Goal: Use online tool/utility: Use online tool/utility

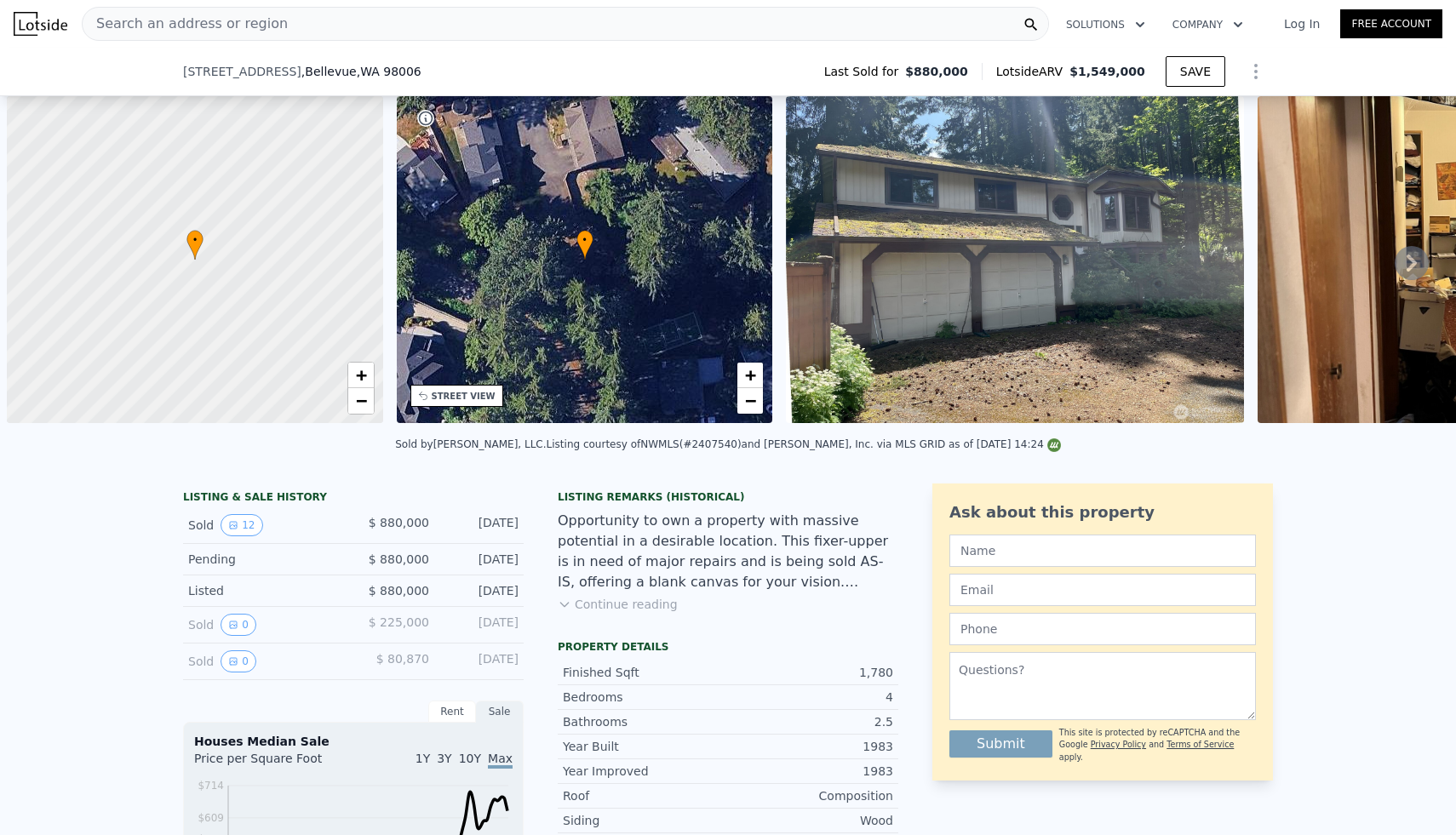
scroll to position [0, 7]
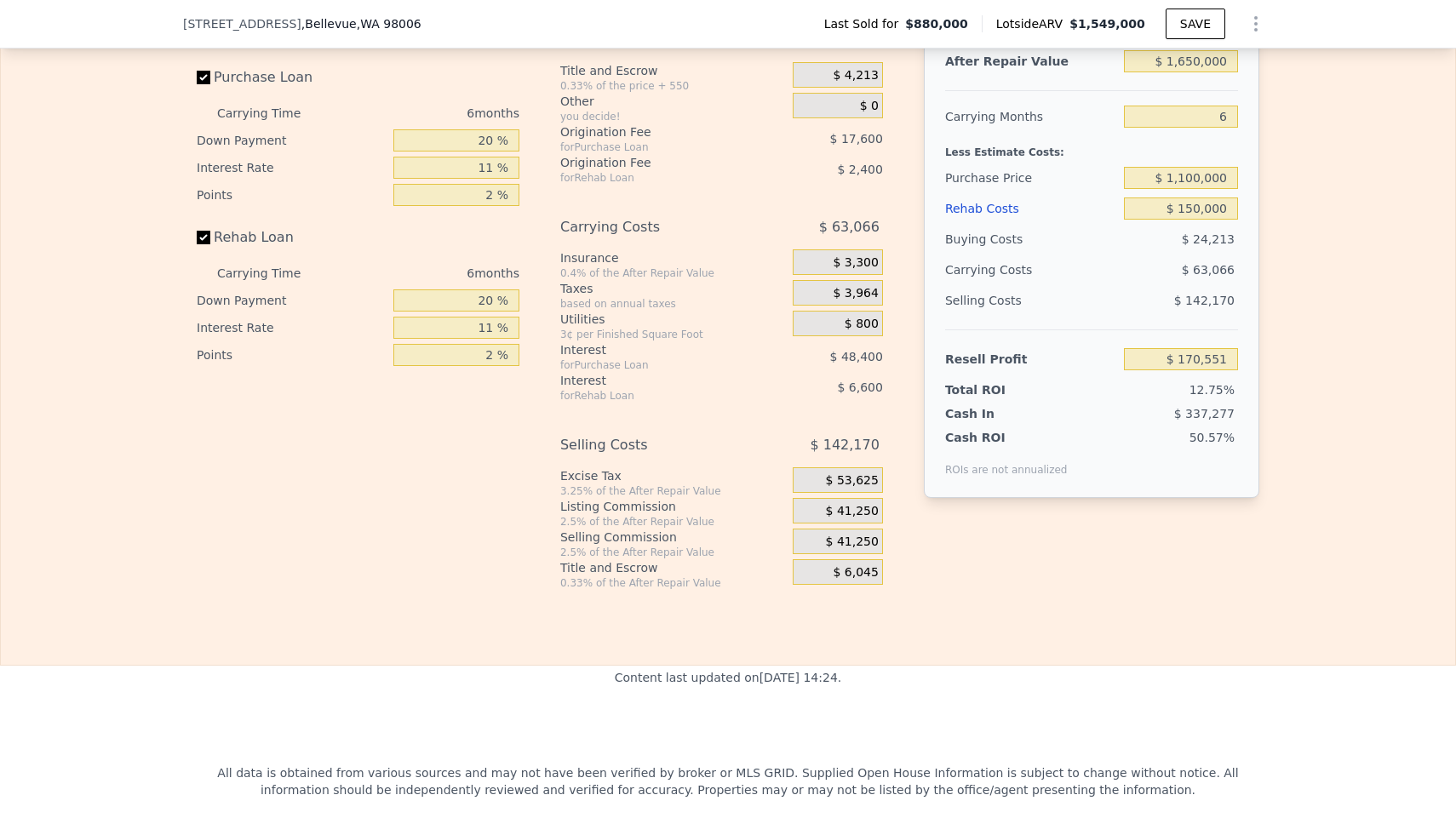
type input "$ 1,548,000"
type input "7"
type input "$ 0"
type input "$ 462,684"
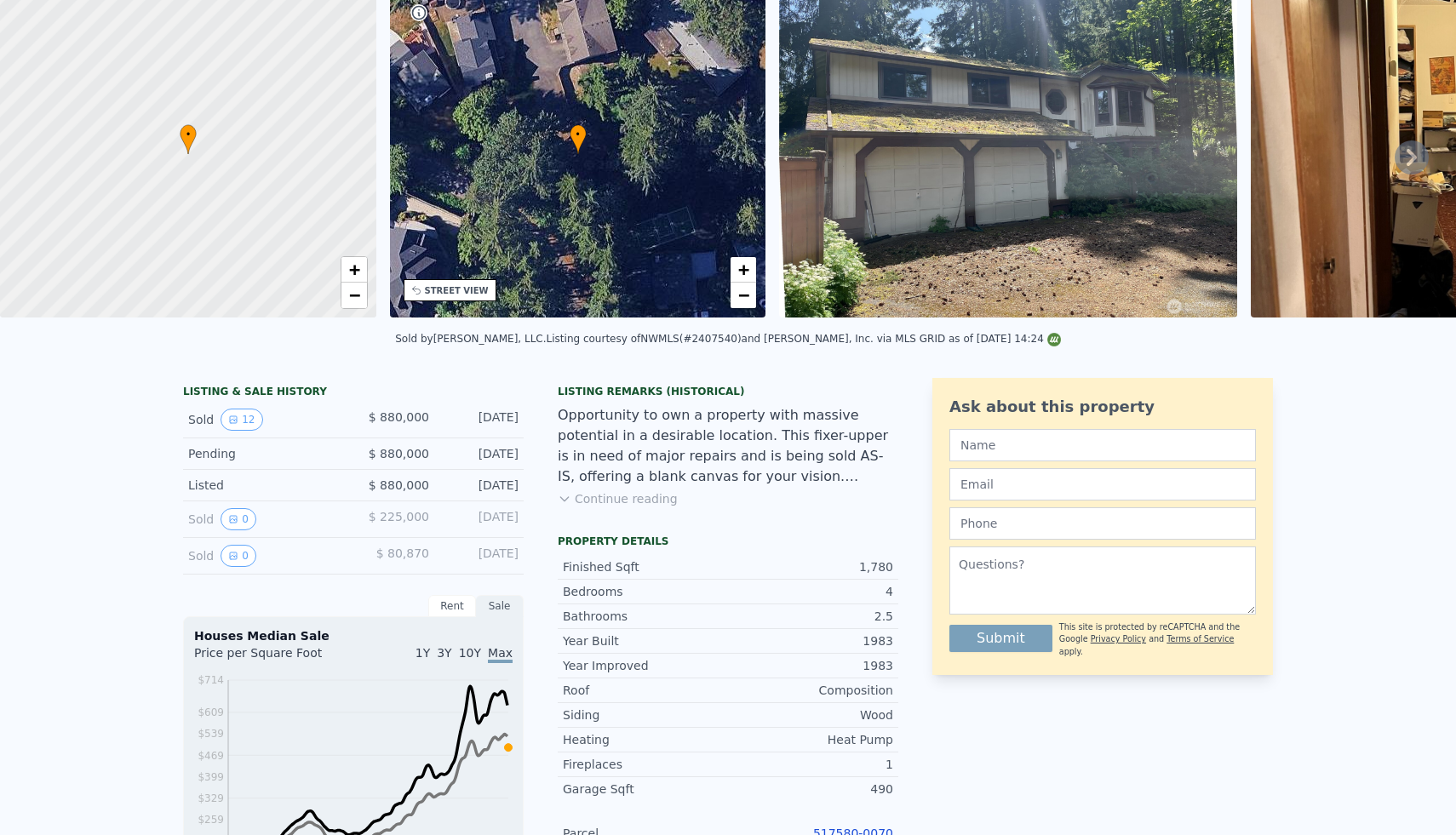
scroll to position [0, 0]
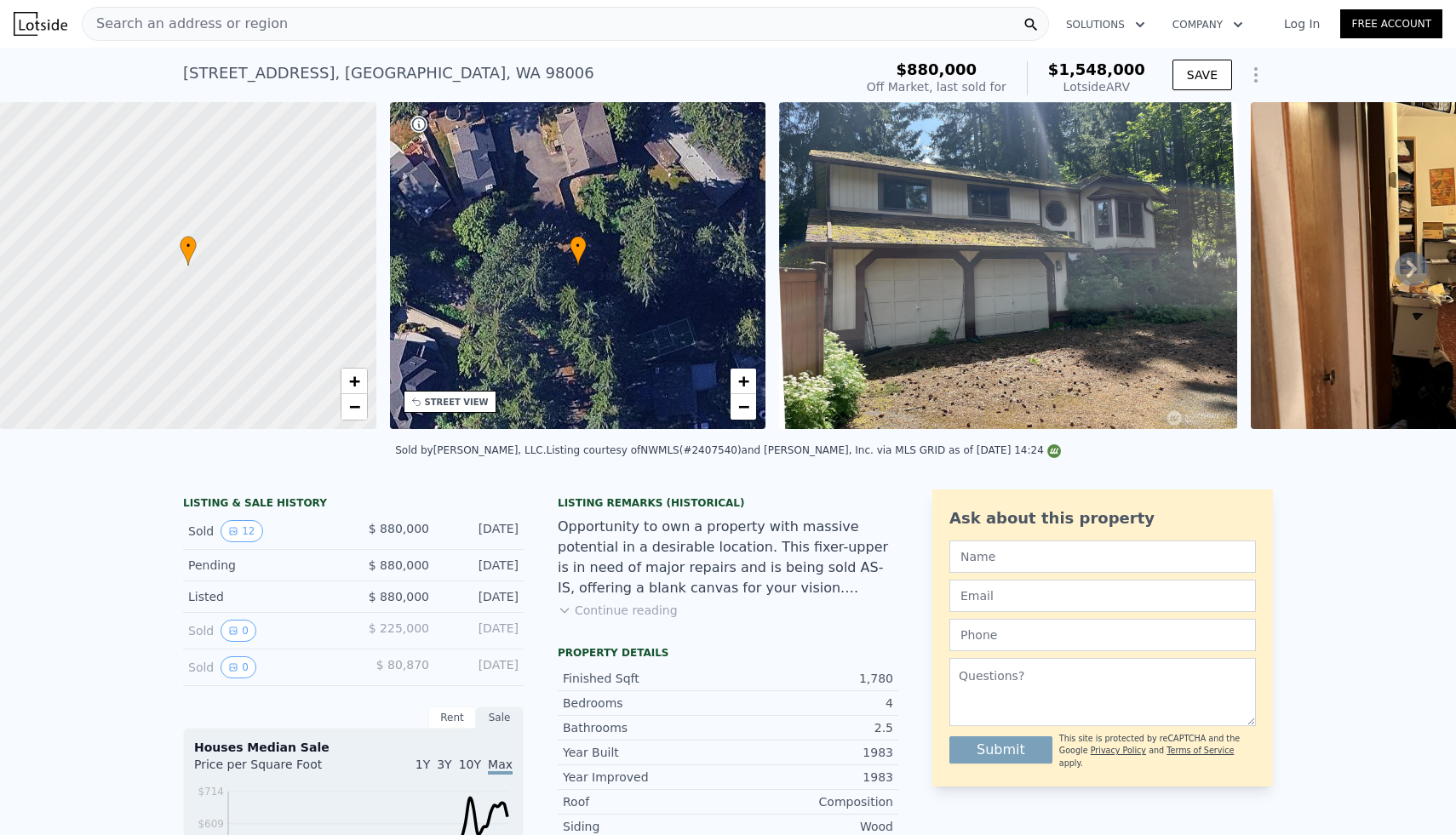
click at [824, 26] on div "Search an address or region" at bounding box center [565, 23] width 967 height 34
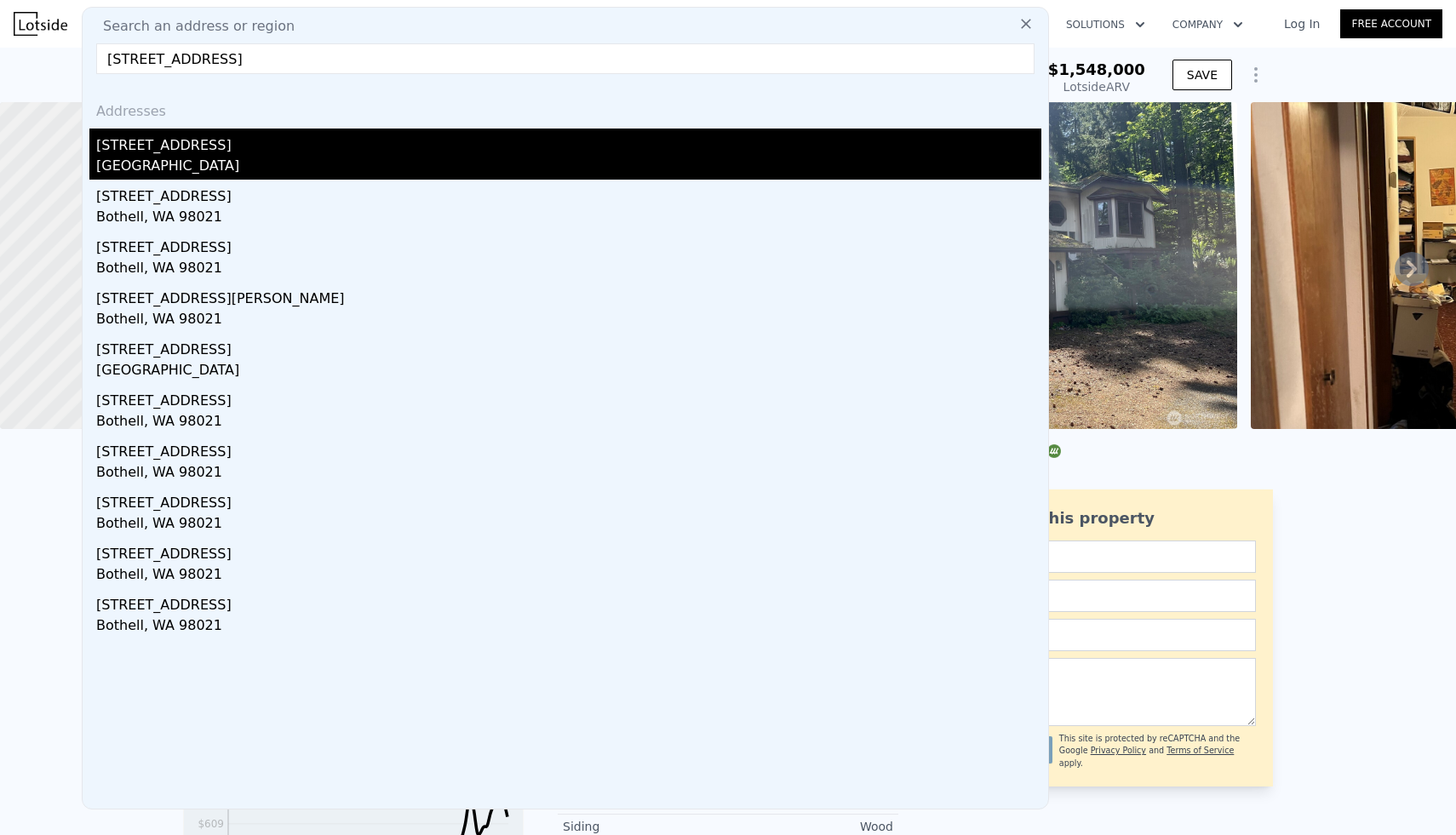
type input "[STREET_ADDRESS]"
click at [226, 151] on div "[STREET_ADDRESS]" at bounding box center [569, 142] width 945 height 27
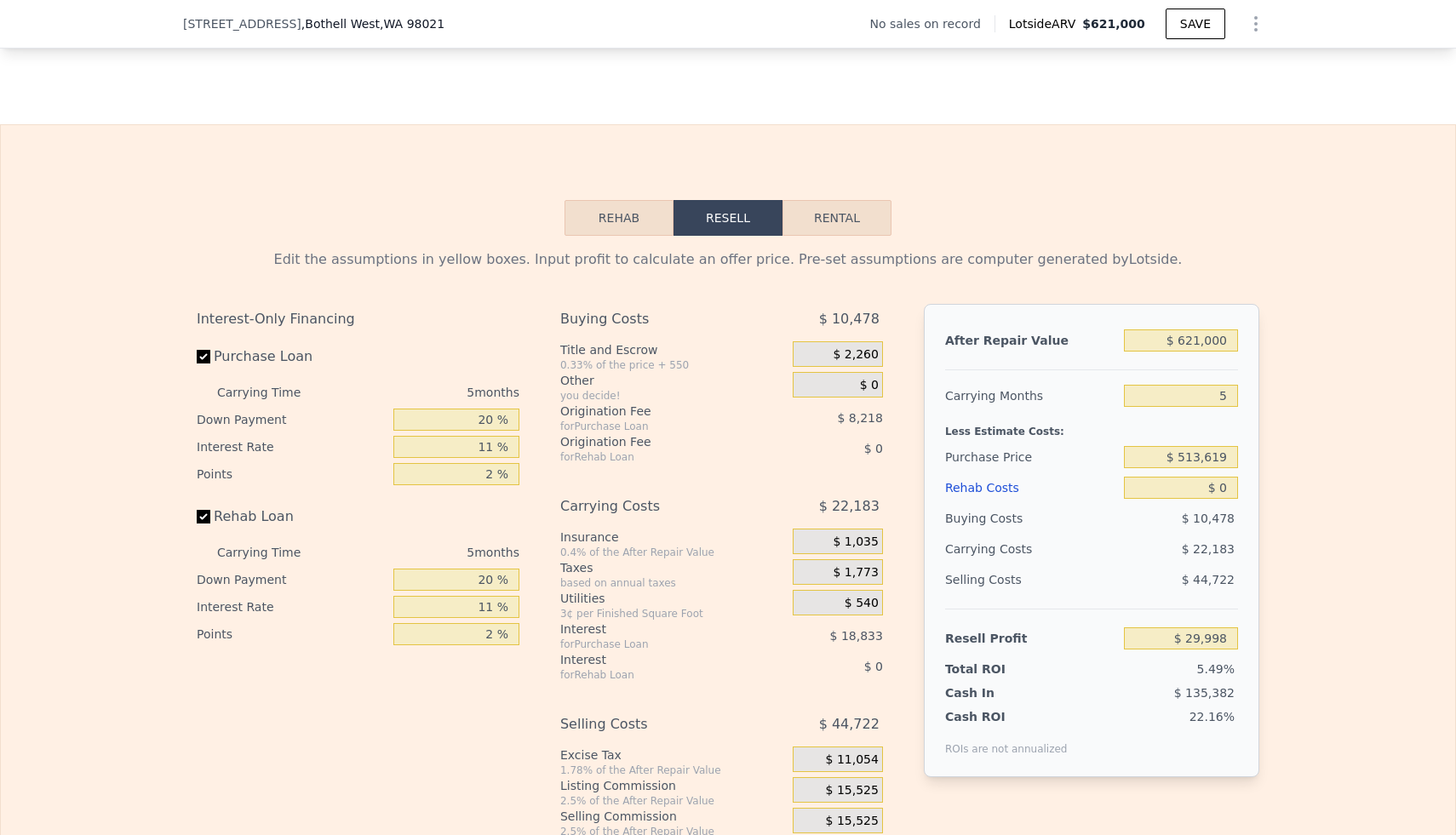
scroll to position [2299, 0]
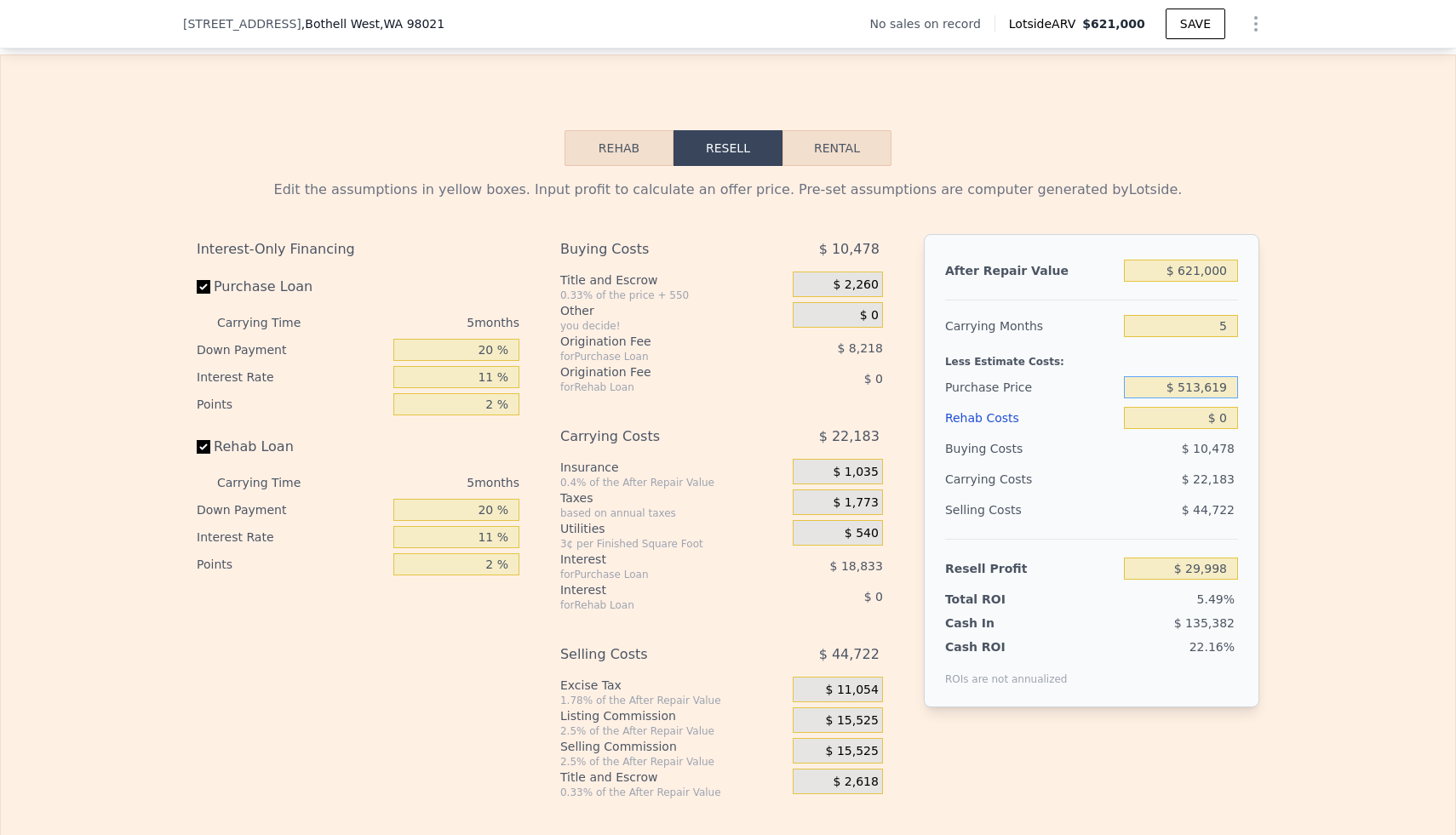
click at [1233, 385] on input "$ 513,619" at bounding box center [1181, 387] width 115 height 22
type input "$ 5"
type input "$ 525,000"
click at [1233, 416] on input "$ 0" at bounding box center [1181, 418] width 115 height 22
type input "$ 17,982"
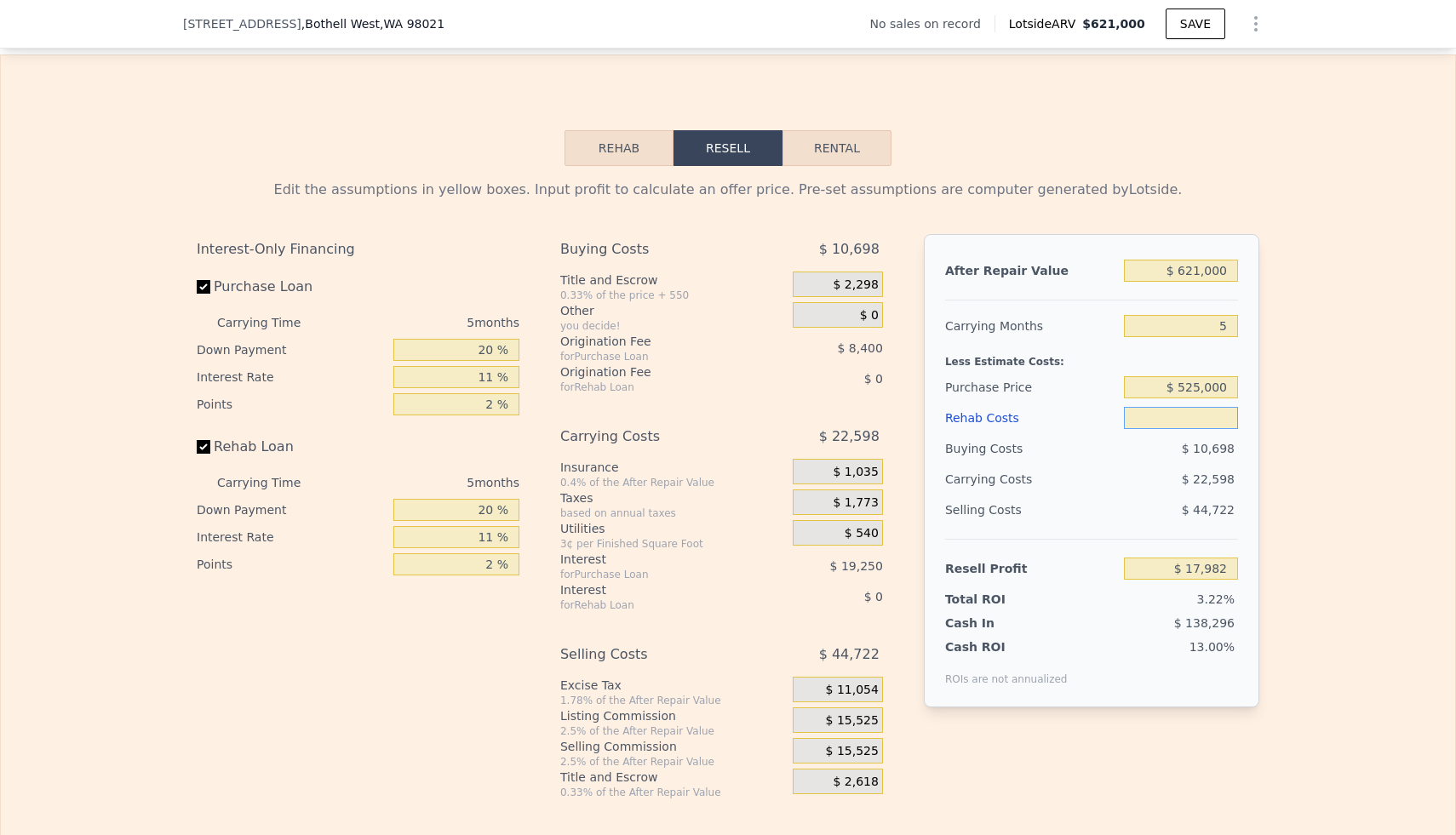
type input "$ 1"
type input "$ 17,981"
type input "$ 10"
type input "$ 17,972"
type input "$ 100"
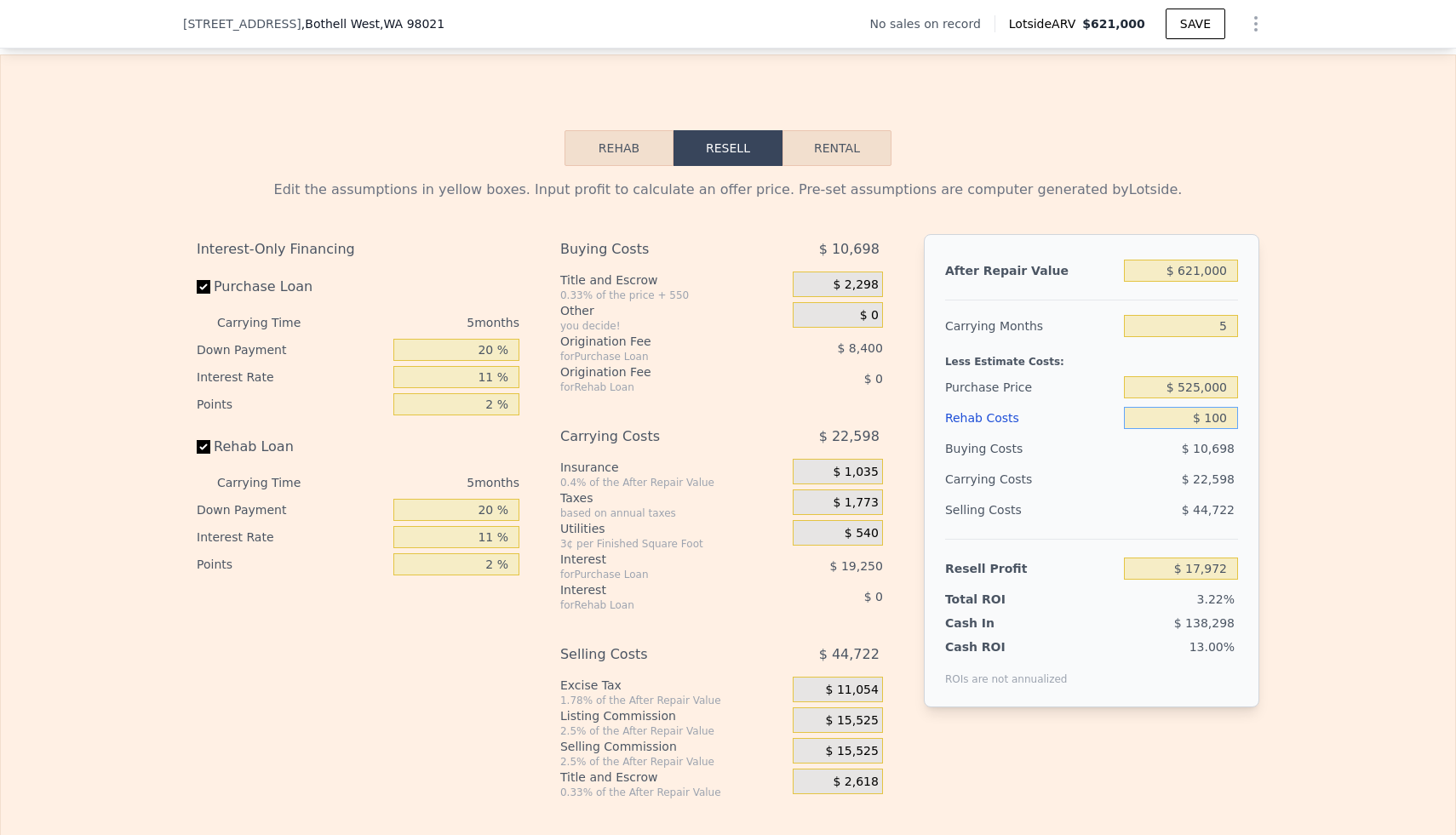
type input "$ 17,875"
type input "$ 1,000"
type input "$ 16,931"
type input "$ 10,000"
type input "$ 7,457"
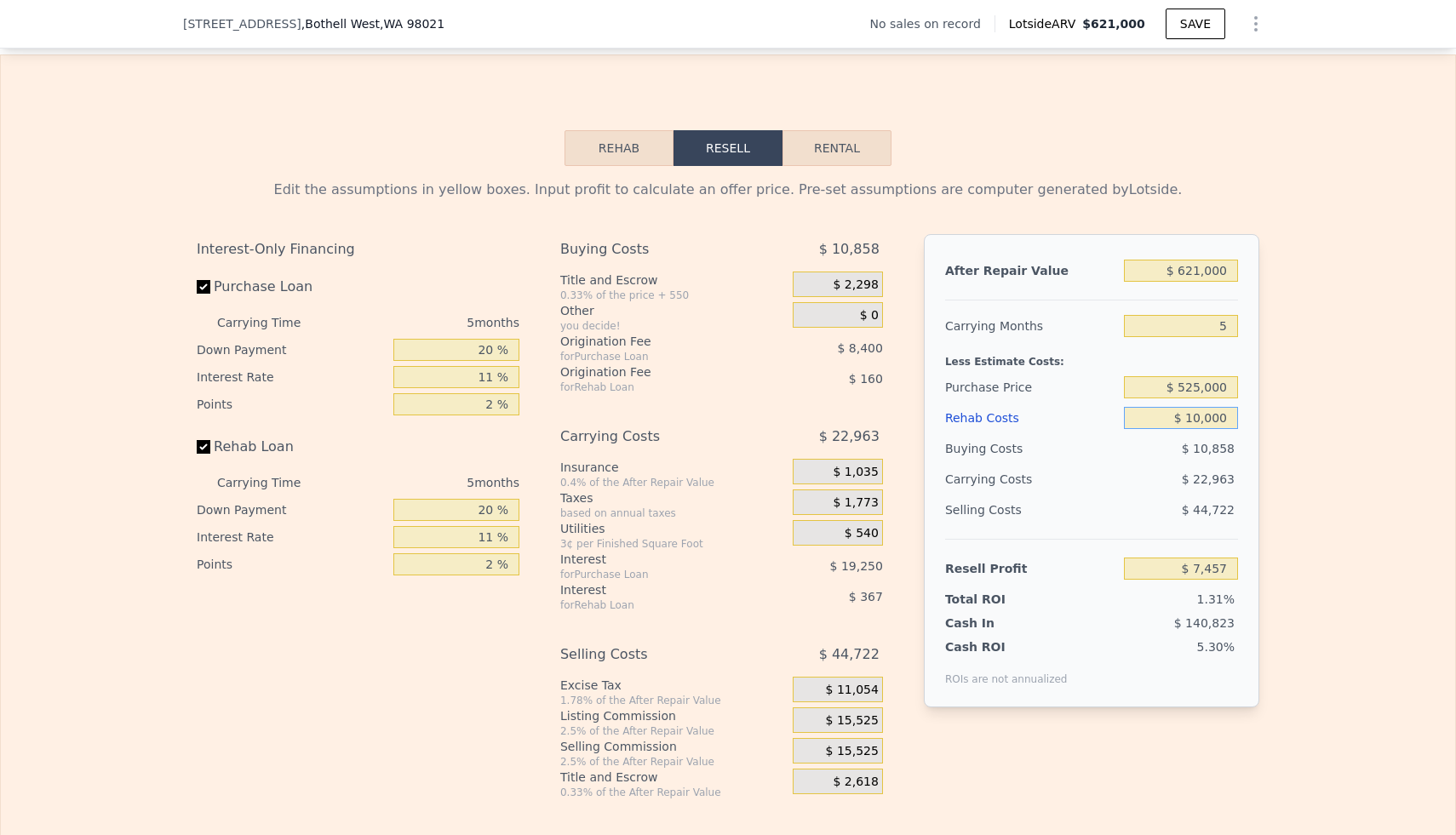
type input "$ 100,000"
type input "-$ 87,283"
type input "$ 100,000"
click at [1188, 533] on div "Selling Costs $ 44,722" at bounding box center [1091, 517] width 293 height 44
click at [1202, 267] on input "$ 621,000" at bounding box center [1181, 270] width 115 height 22
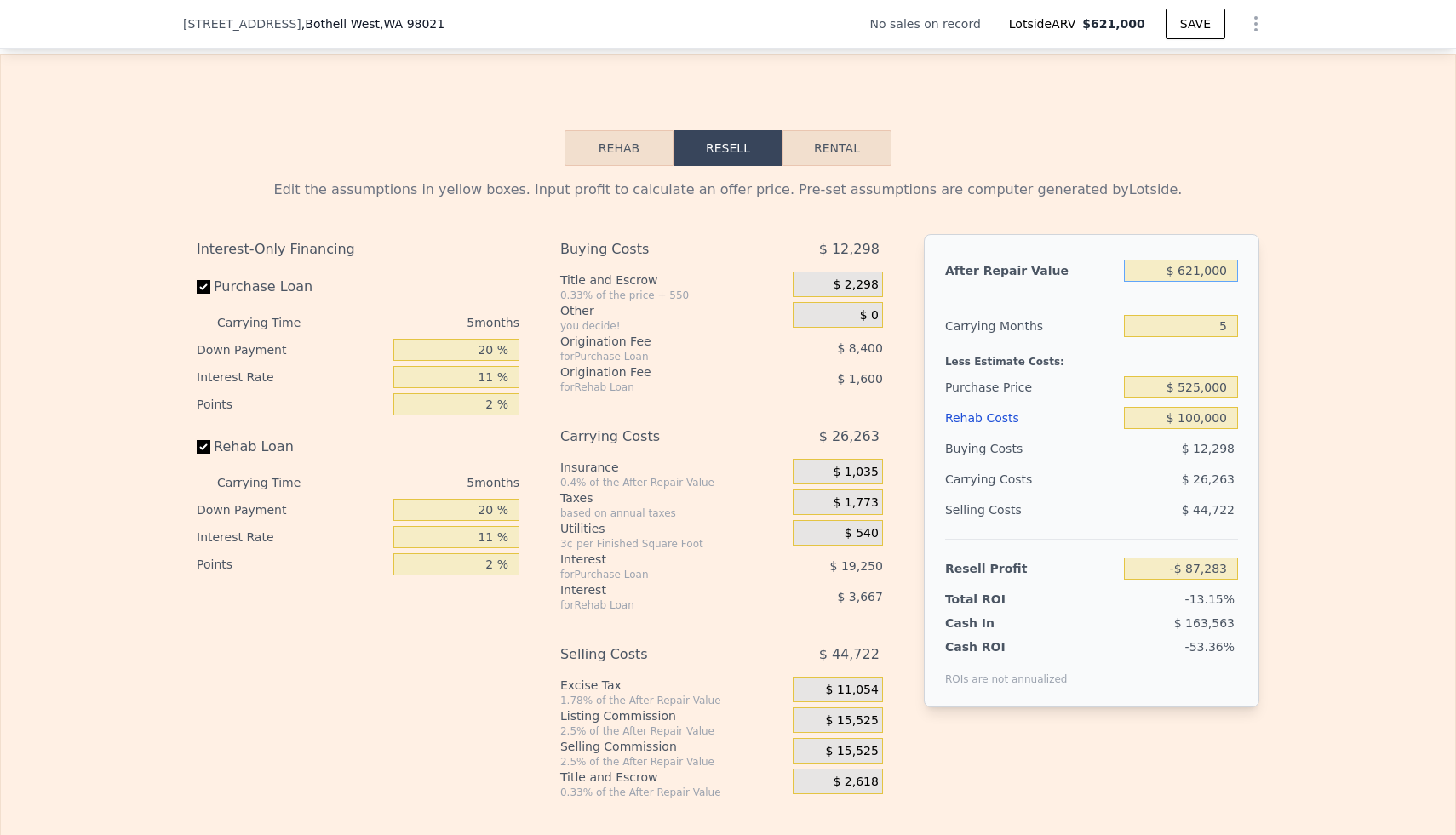
type input "$ 62,000"
type input "-$ 605,589"
type input "$ 6,000"
type input "-$ 657,513"
type input "$ 67,000"
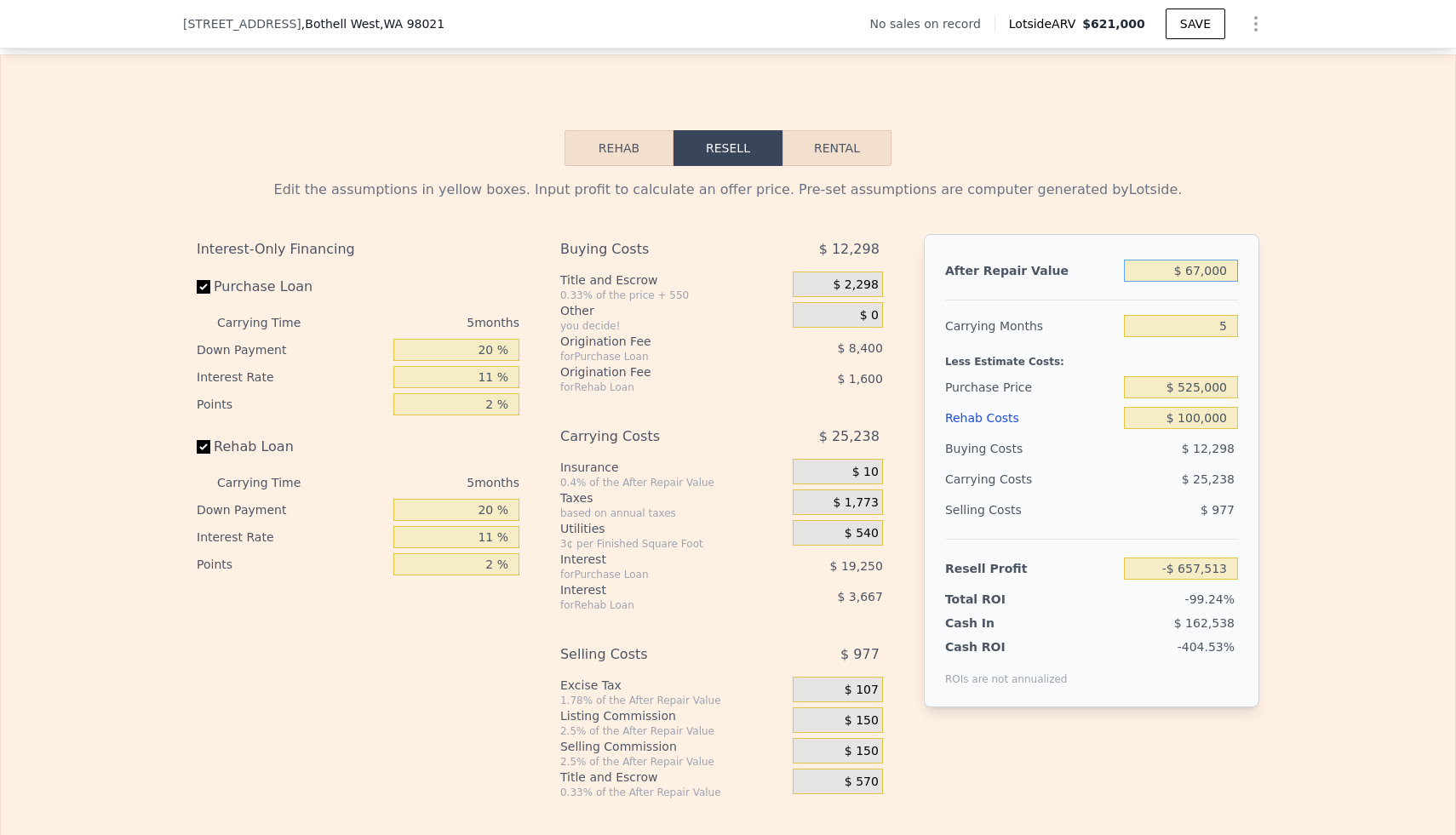
type input "-$ 600,954"
type input "$ 675,000"
type input "-$ 37,214"
click at [1089, 441] on div "Buying Costs" at bounding box center [1031, 448] width 172 height 31
click at [1200, 275] on input "$ 675,000" at bounding box center [1181, 270] width 115 height 22
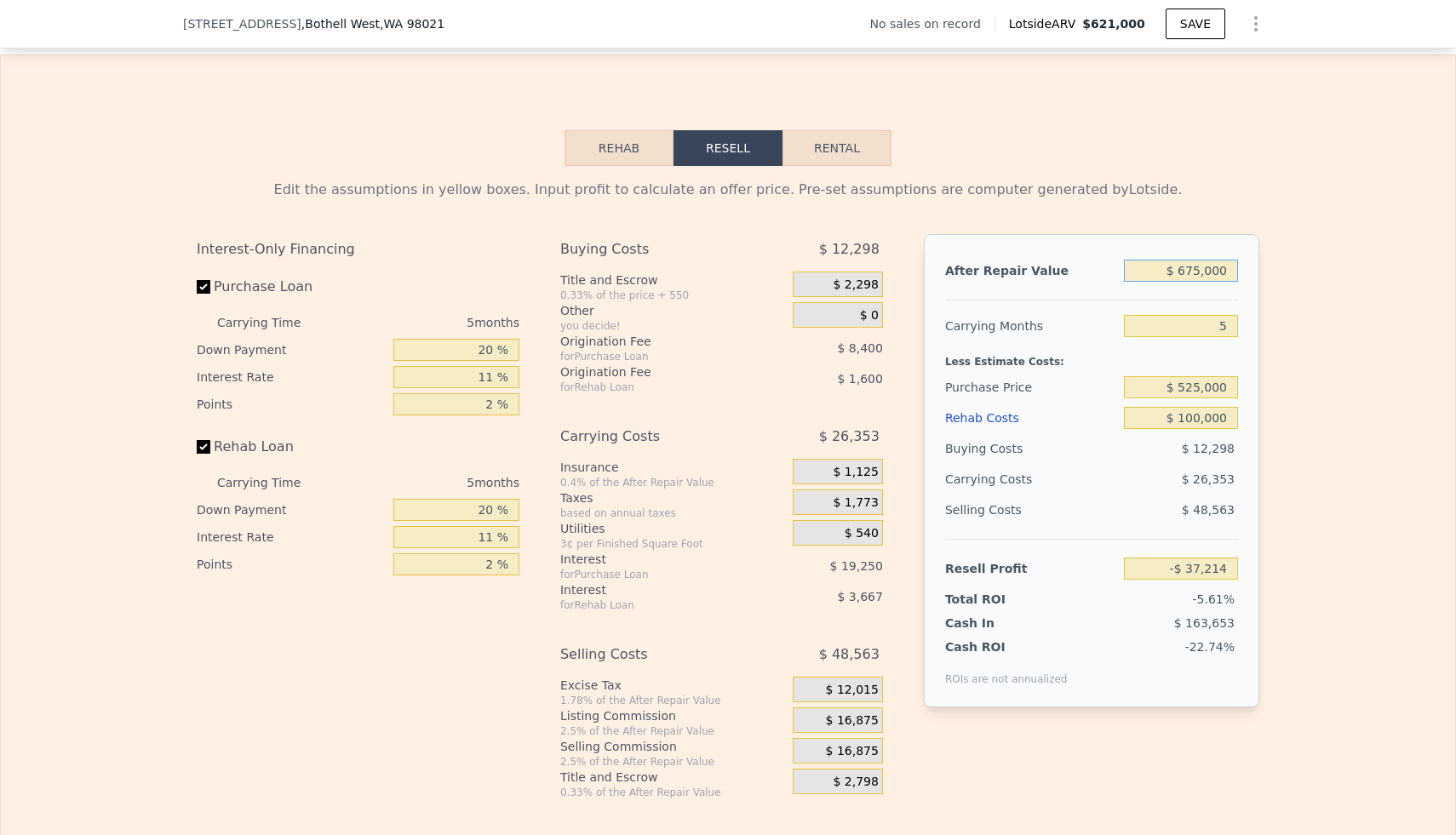
type input "$ 67,000"
type input "-$ 600,954"
type input "$ 6,000"
type input "-$ 657,513"
type input "$ 000"
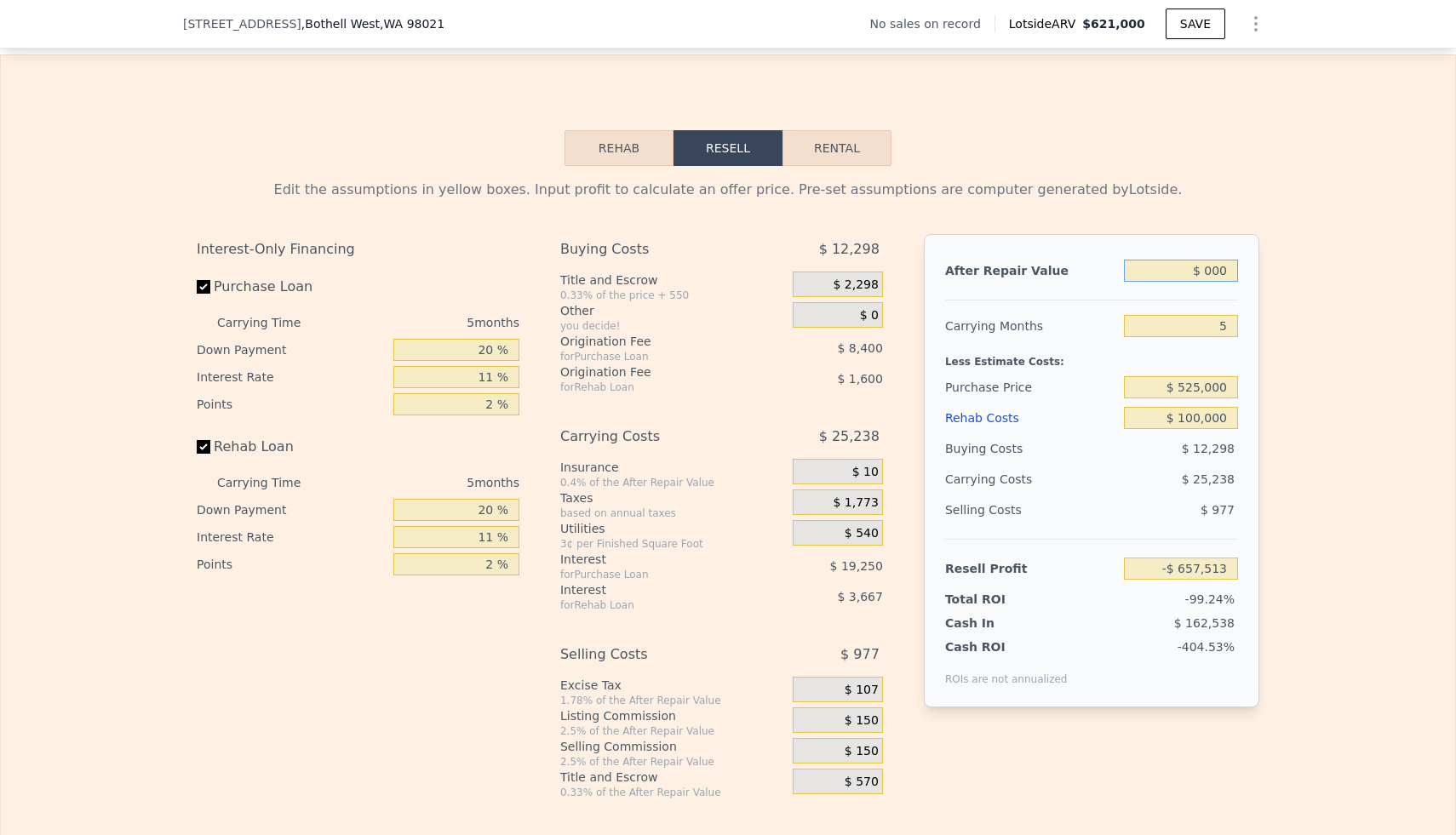
type input "-$ 663,076"
type input "$ 7,000"
type input "-$ 656,586"
type input "$ 72,000"
type input "-$ 596,318"
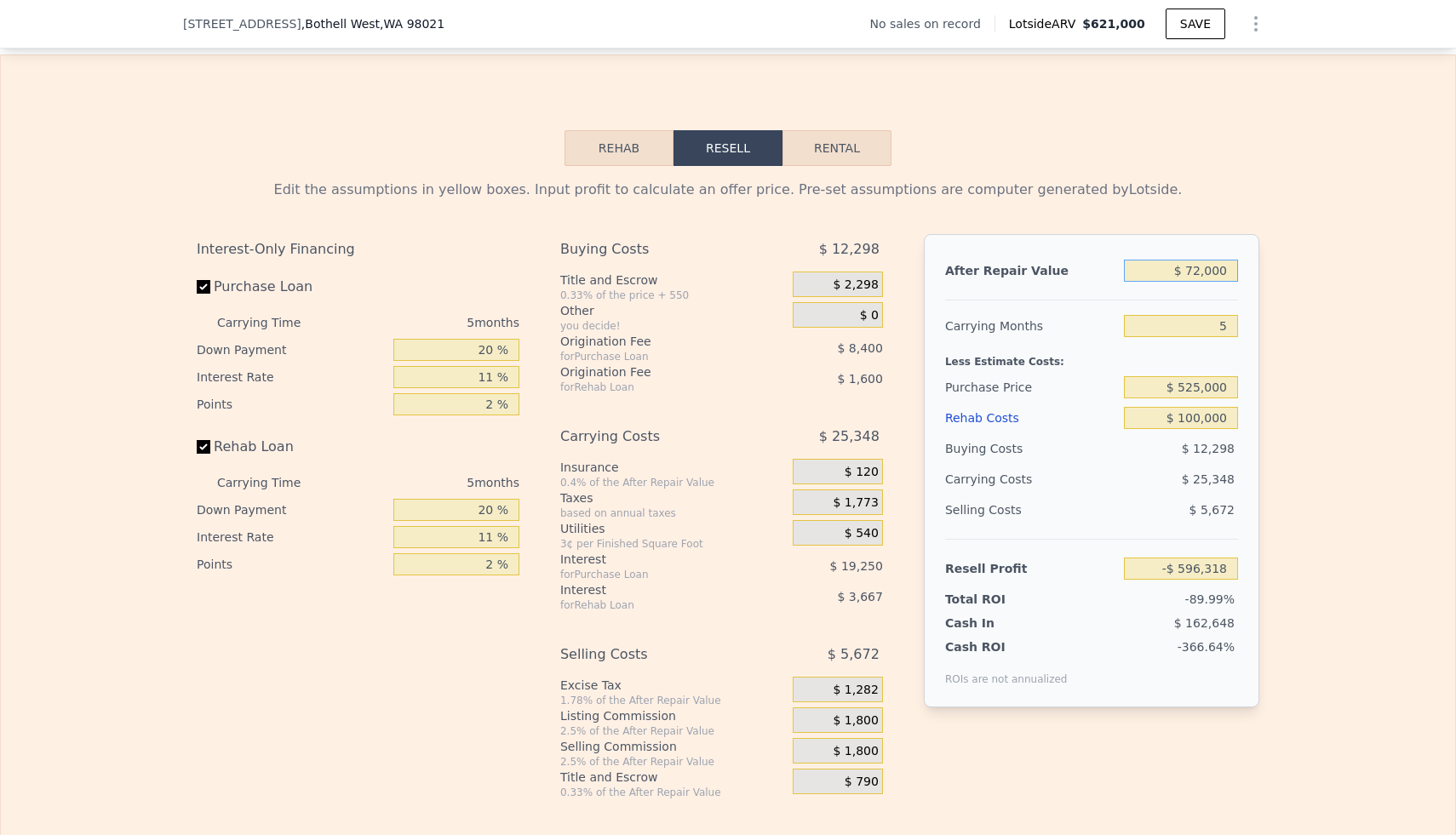
type input "$ 725,000"
type input "$ 9,147"
type input "$ 72,000"
type input "-$ 596,318"
type input "$ 7,000"
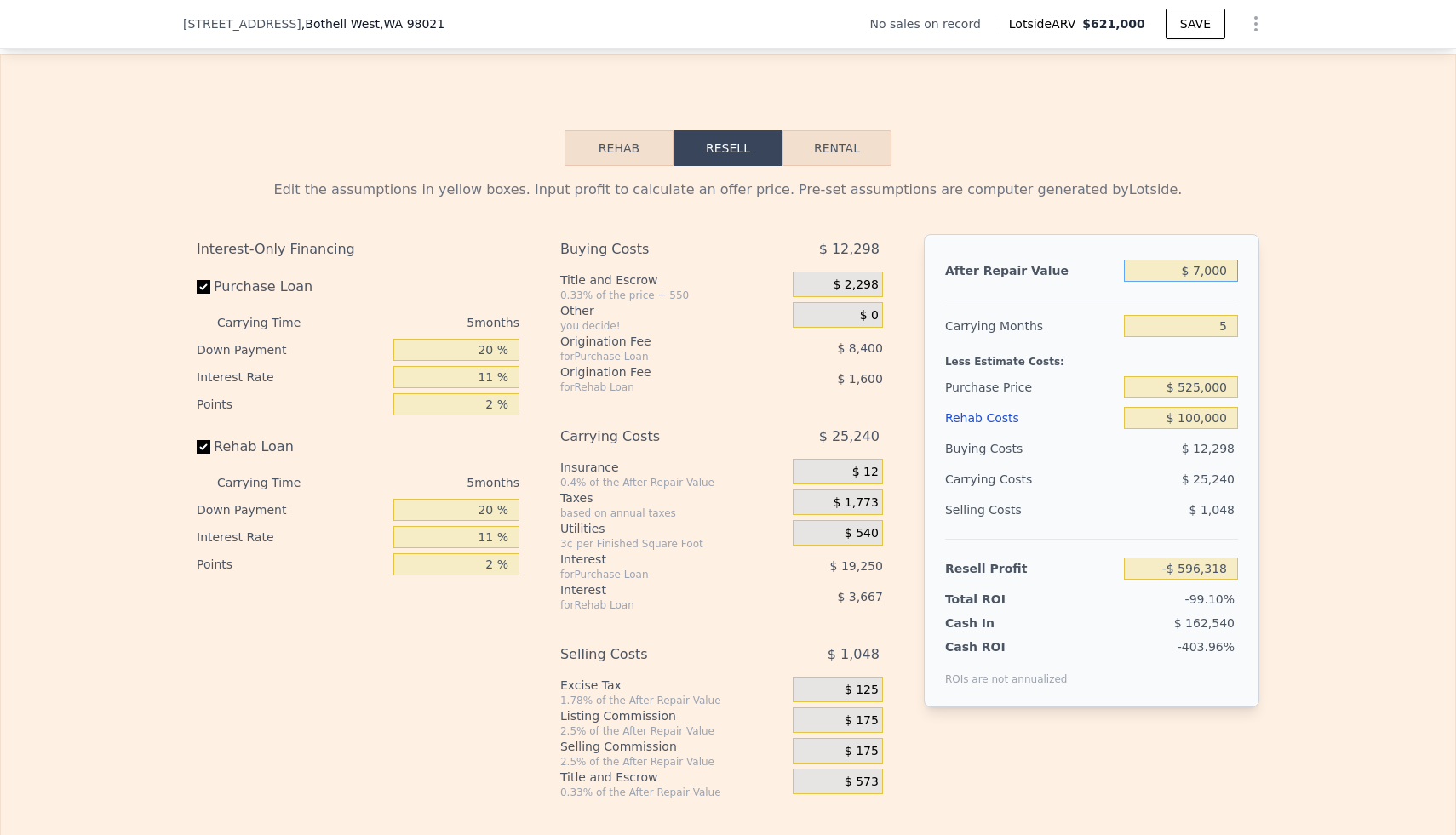
type input "-$ 656,586"
type input "$ 75,000"
type input "-$ 593,536"
type input "$ 750,000"
type input "$ 32,326"
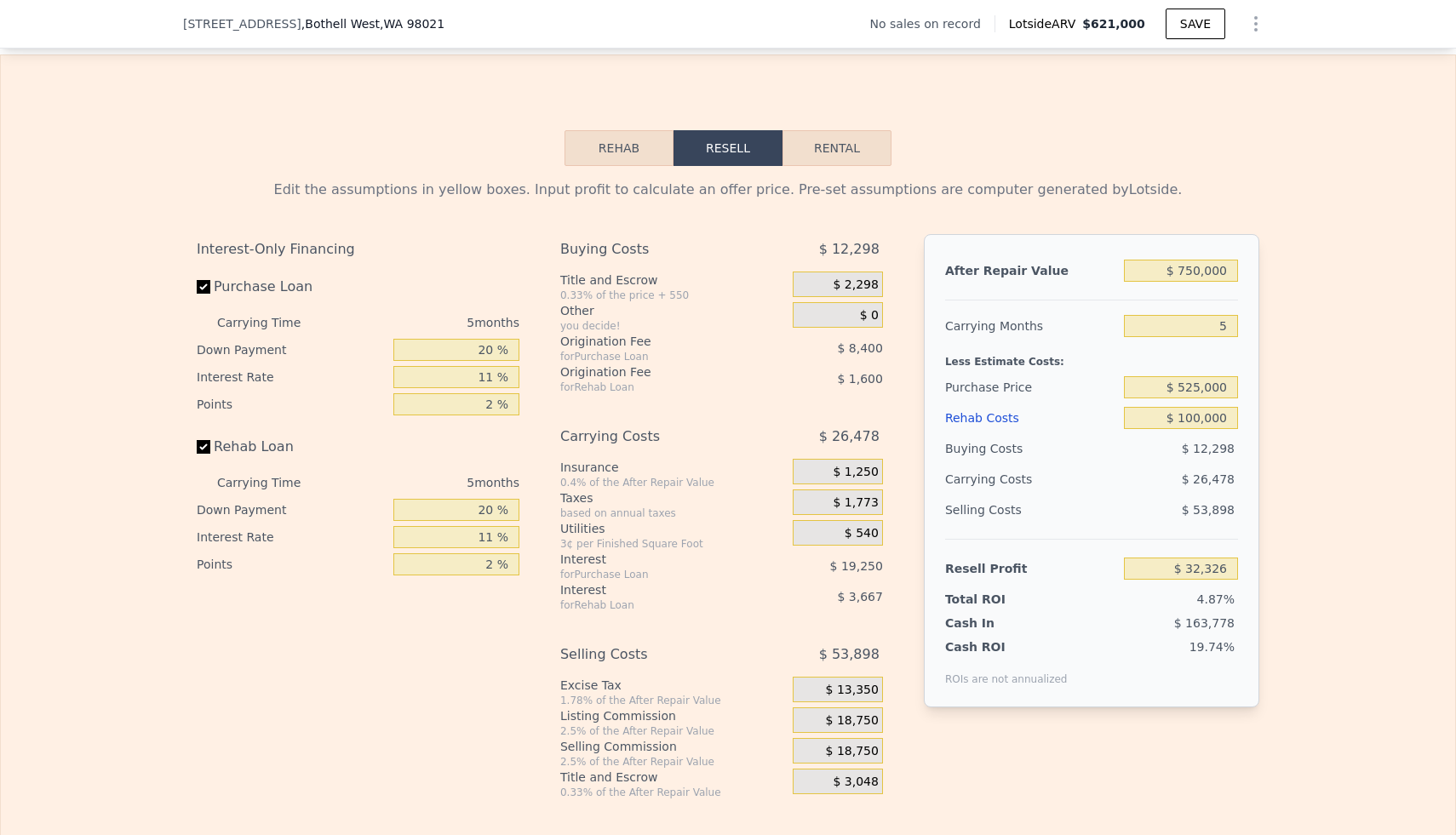
click at [1081, 375] on div "Purchase Price" at bounding box center [1031, 388] width 172 height 31
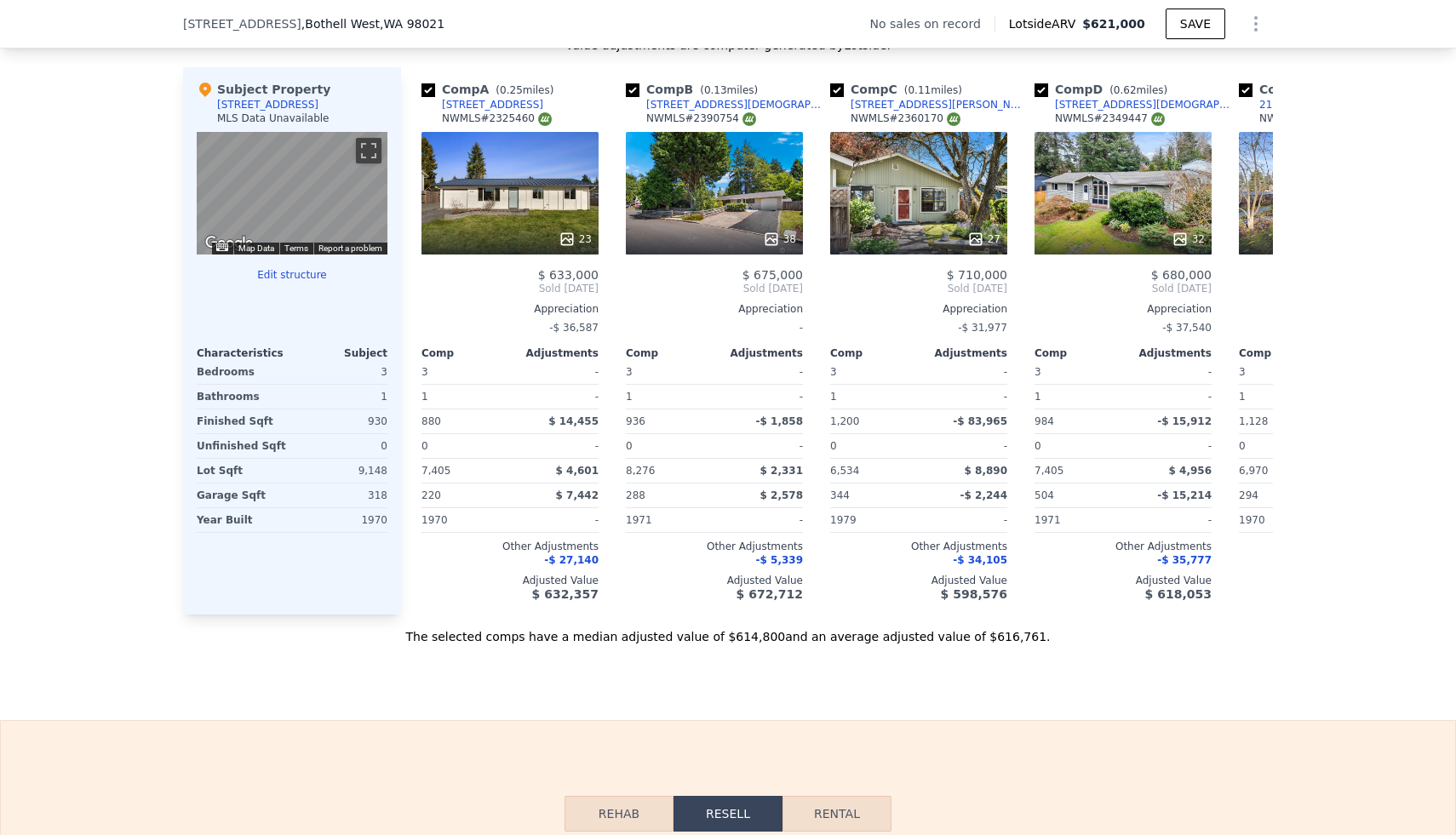
scroll to position [1632, 0]
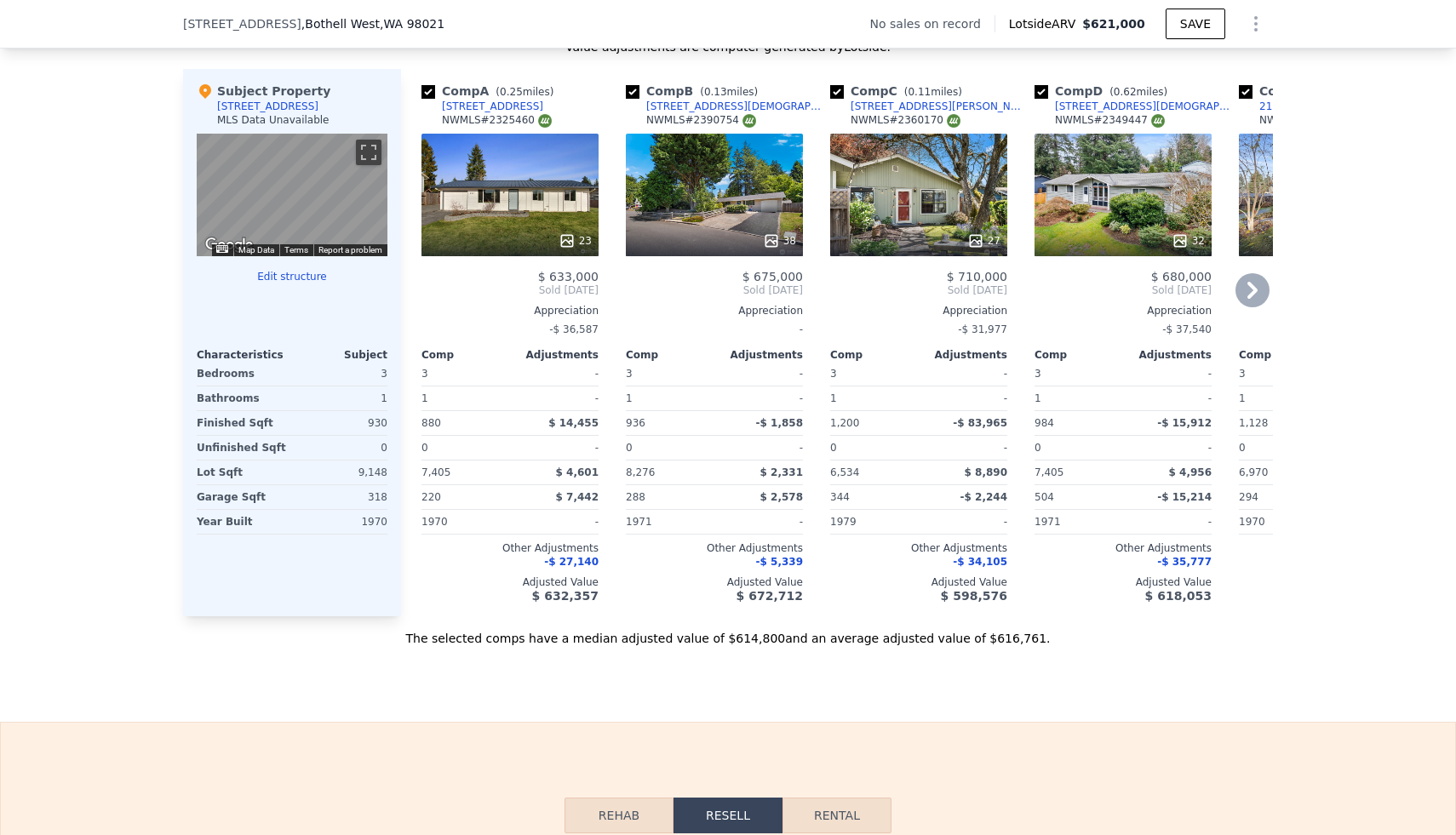
click at [745, 217] on div "38" at bounding box center [714, 194] width 177 height 122
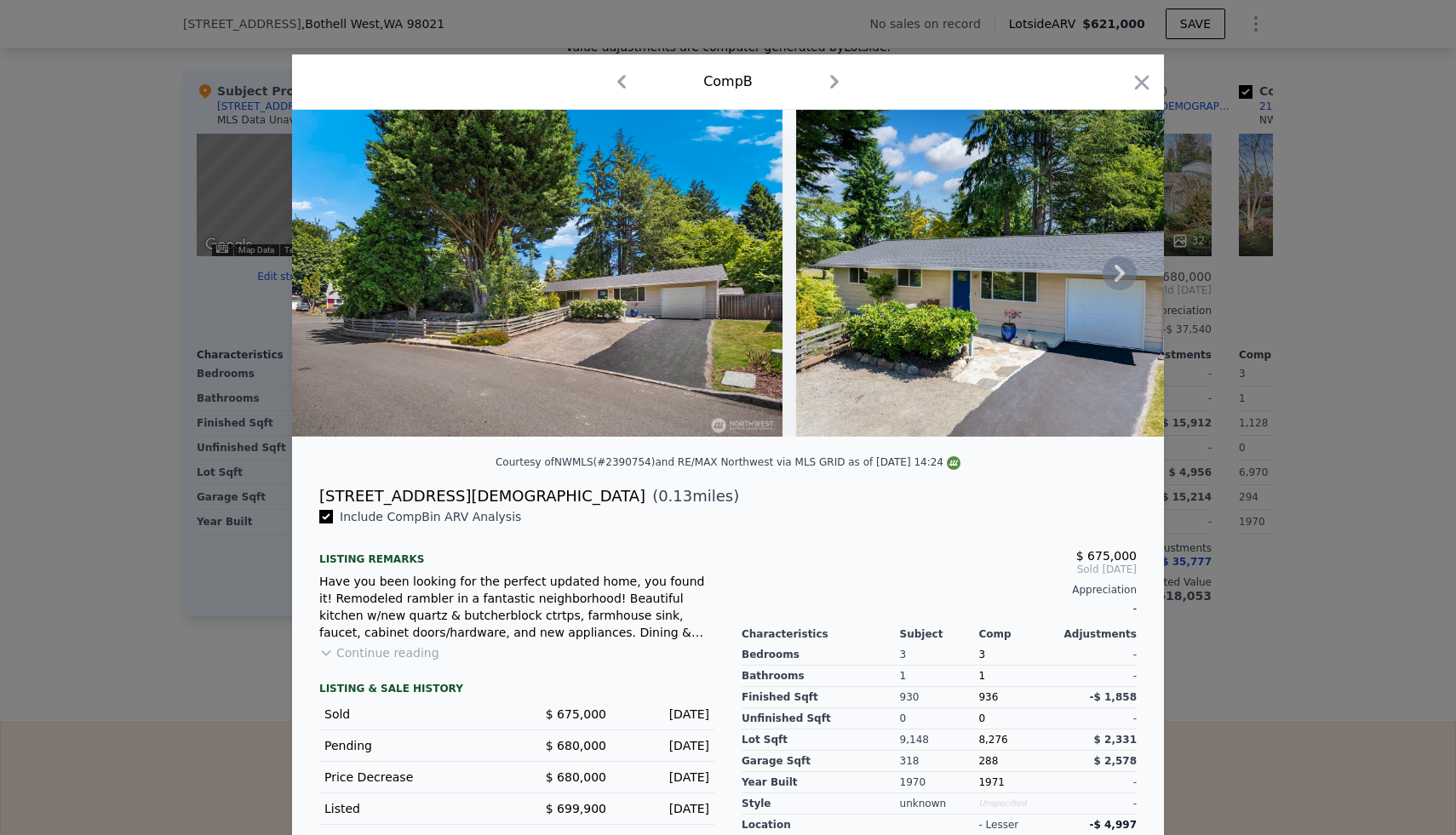
click at [527, 270] on img at bounding box center [537, 273] width 491 height 327
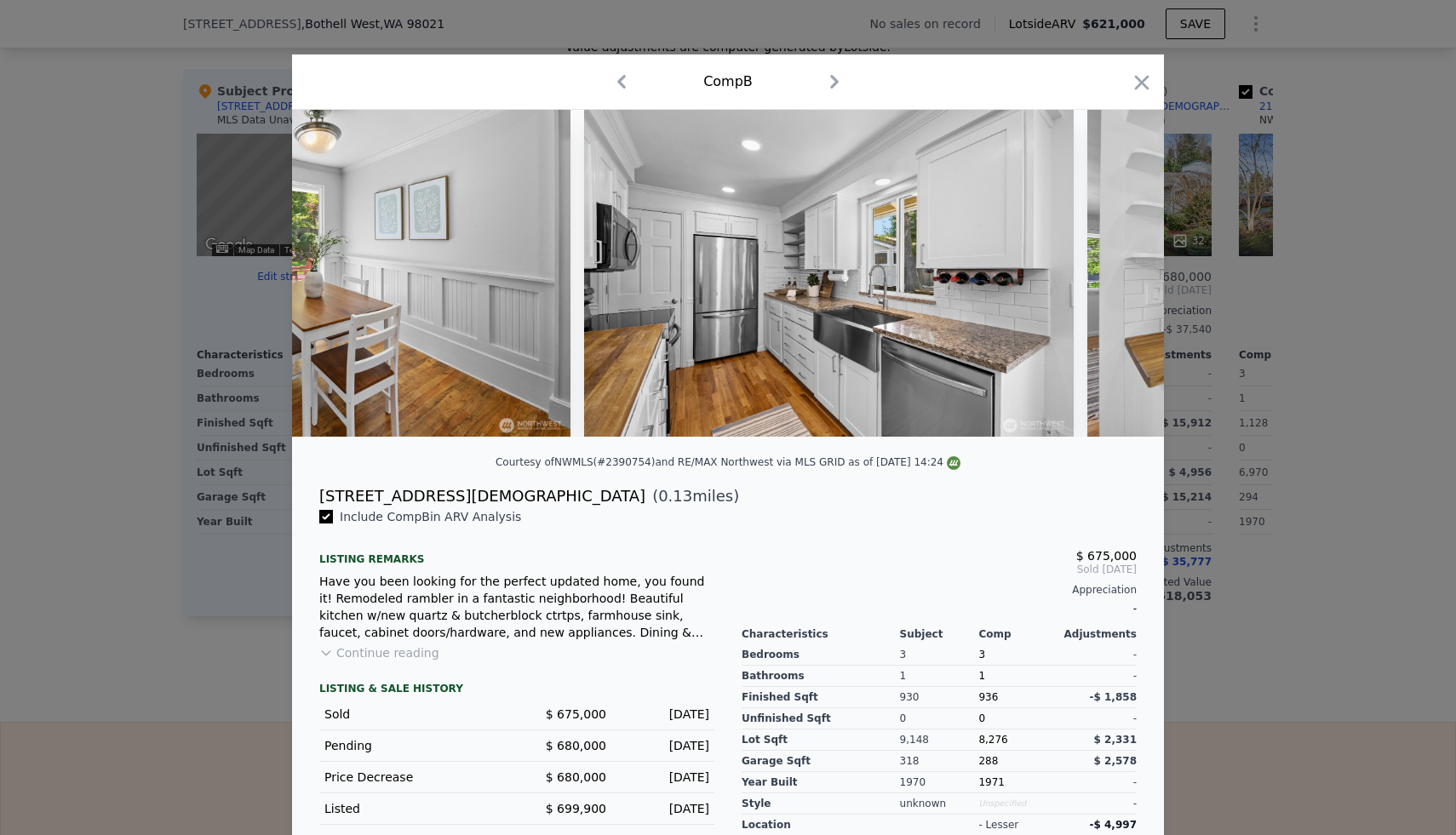
scroll to position [0, 4700]
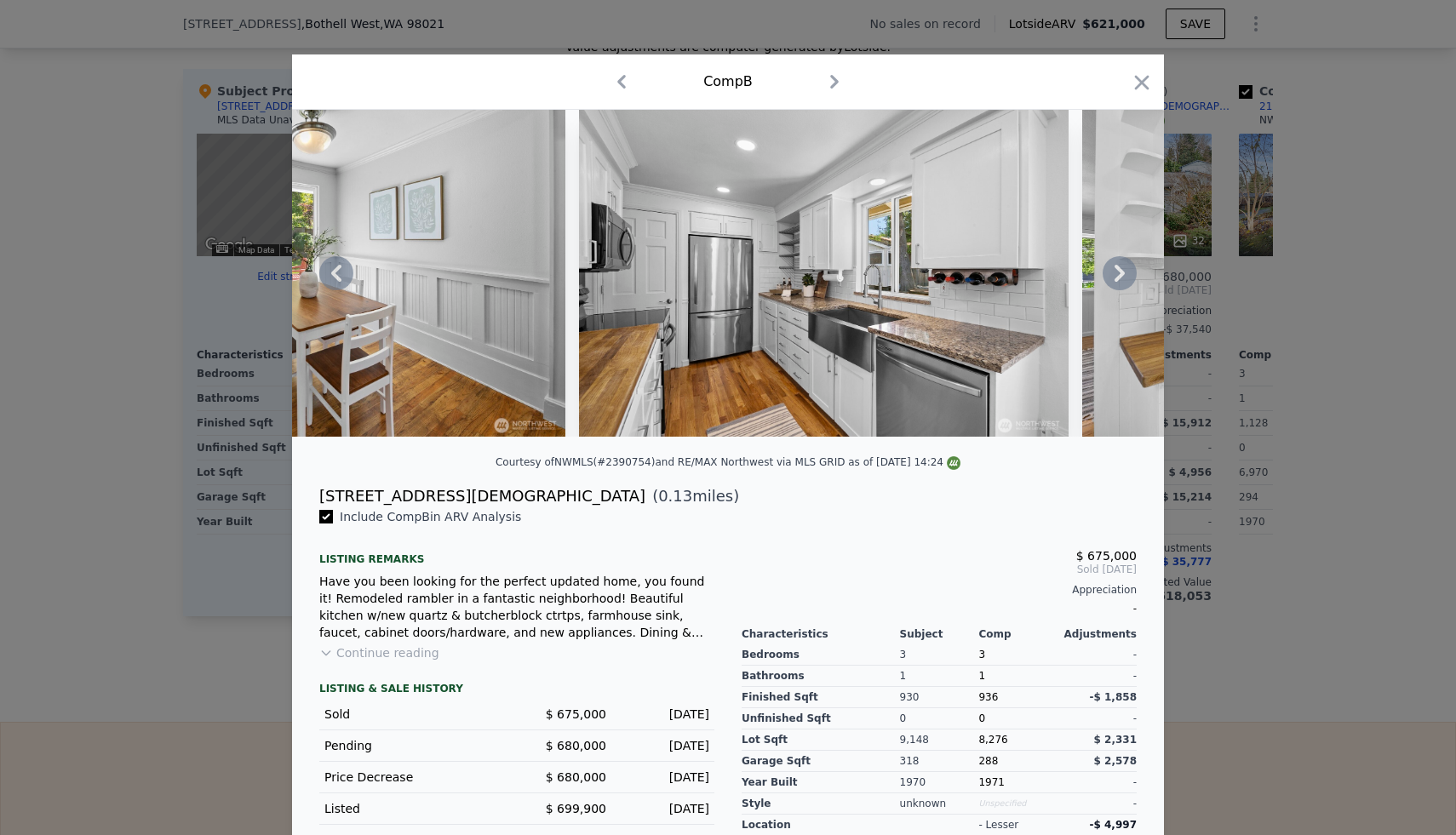
click at [1120, 268] on icon at bounding box center [1119, 272] width 34 height 34
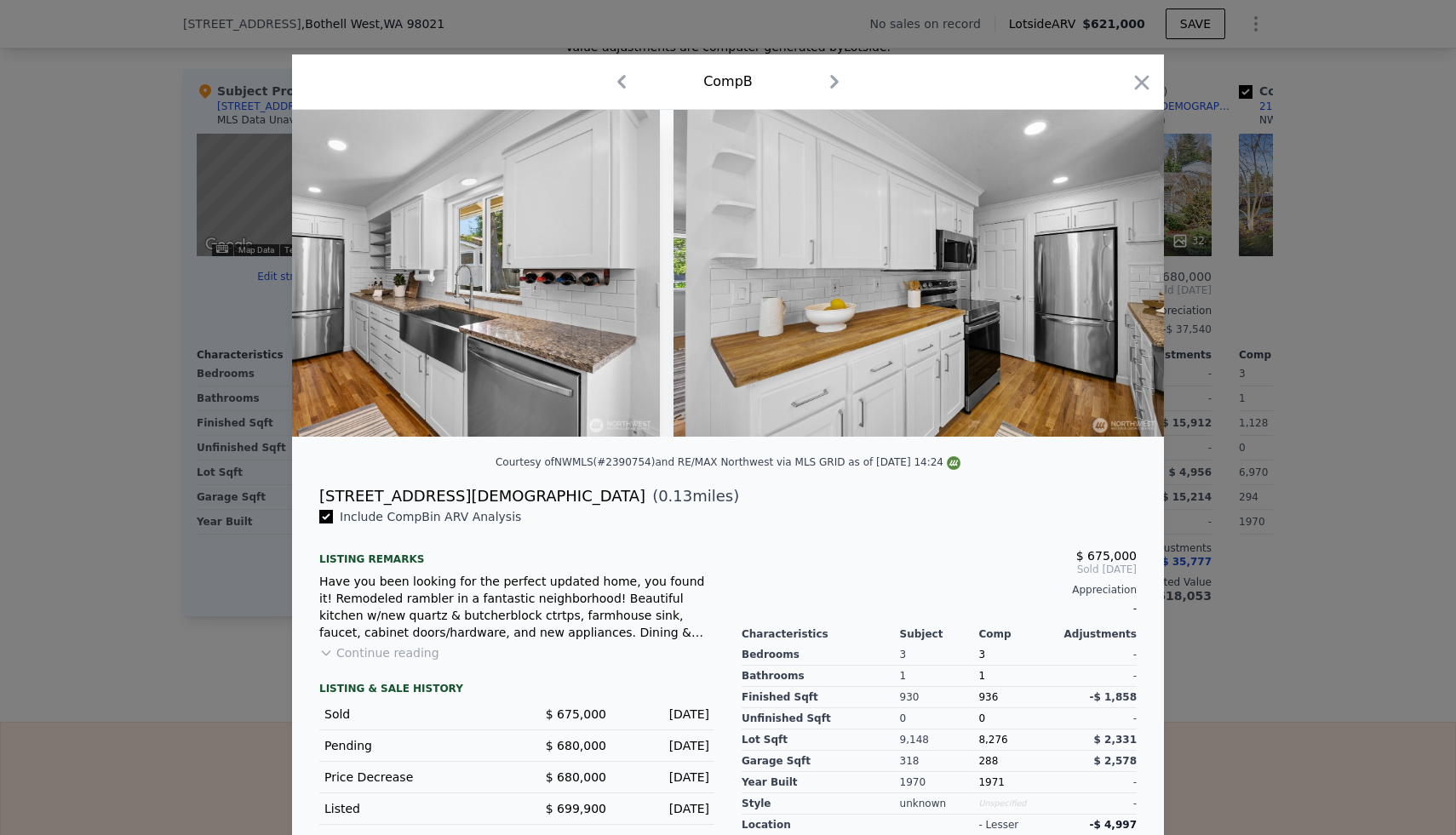
click at [1120, 268] on img at bounding box center [919, 273] width 491 height 327
click at [1120, 268] on icon at bounding box center [1119, 272] width 34 height 34
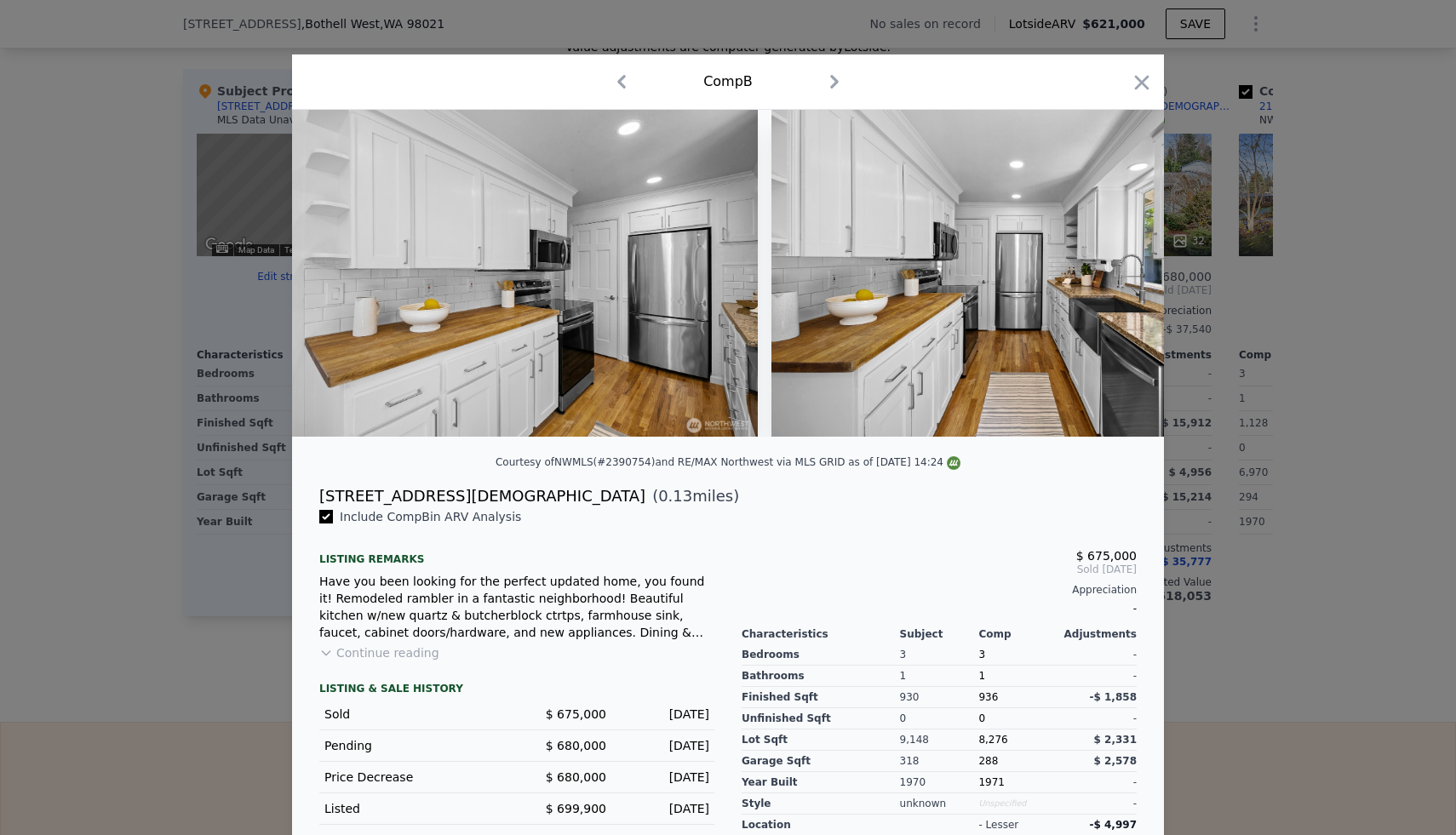
scroll to position [0, 5517]
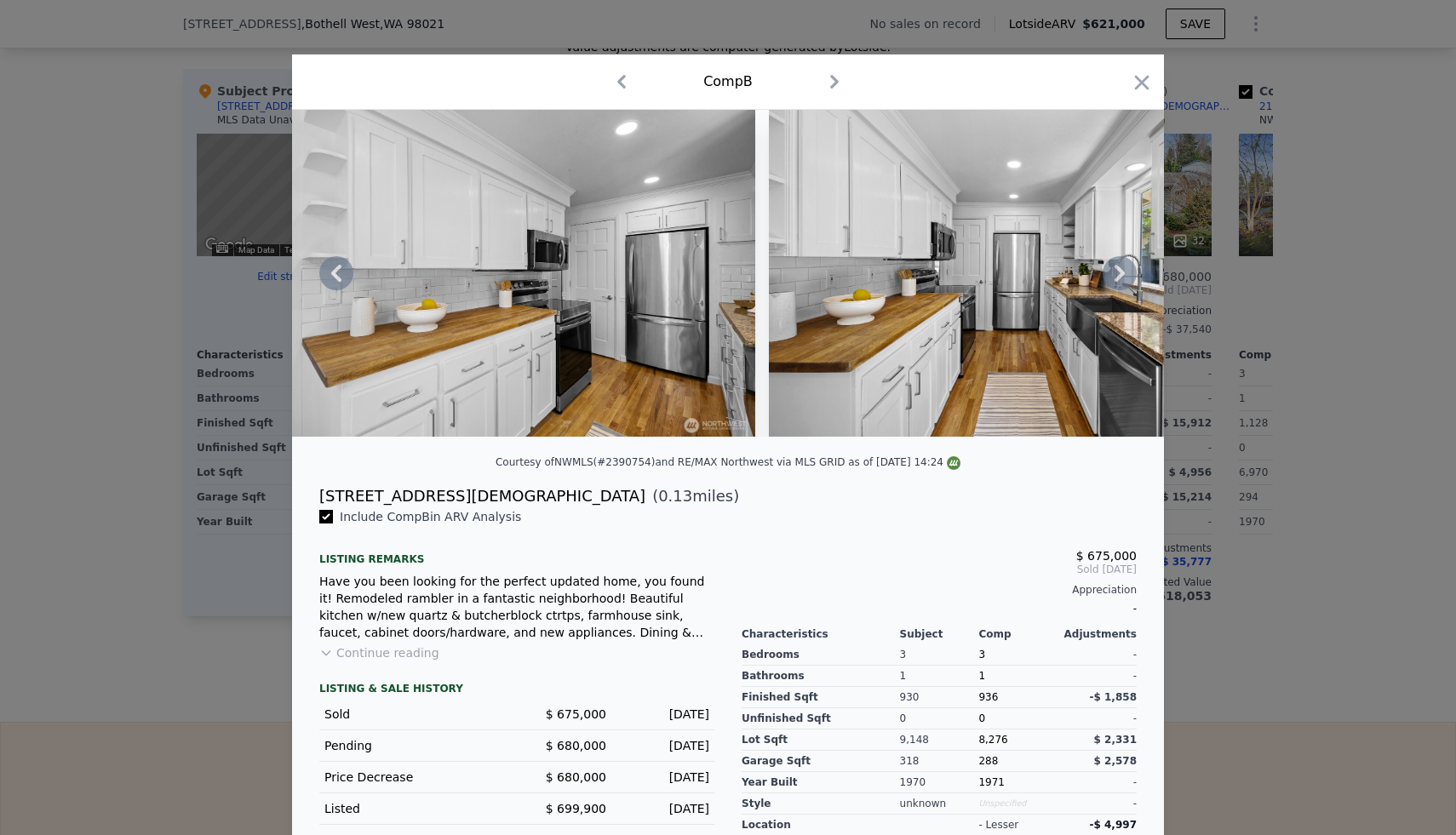
click at [1120, 268] on div at bounding box center [728, 273] width 872 height 327
click at [1120, 268] on icon at bounding box center [1119, 272] width 34 height 34
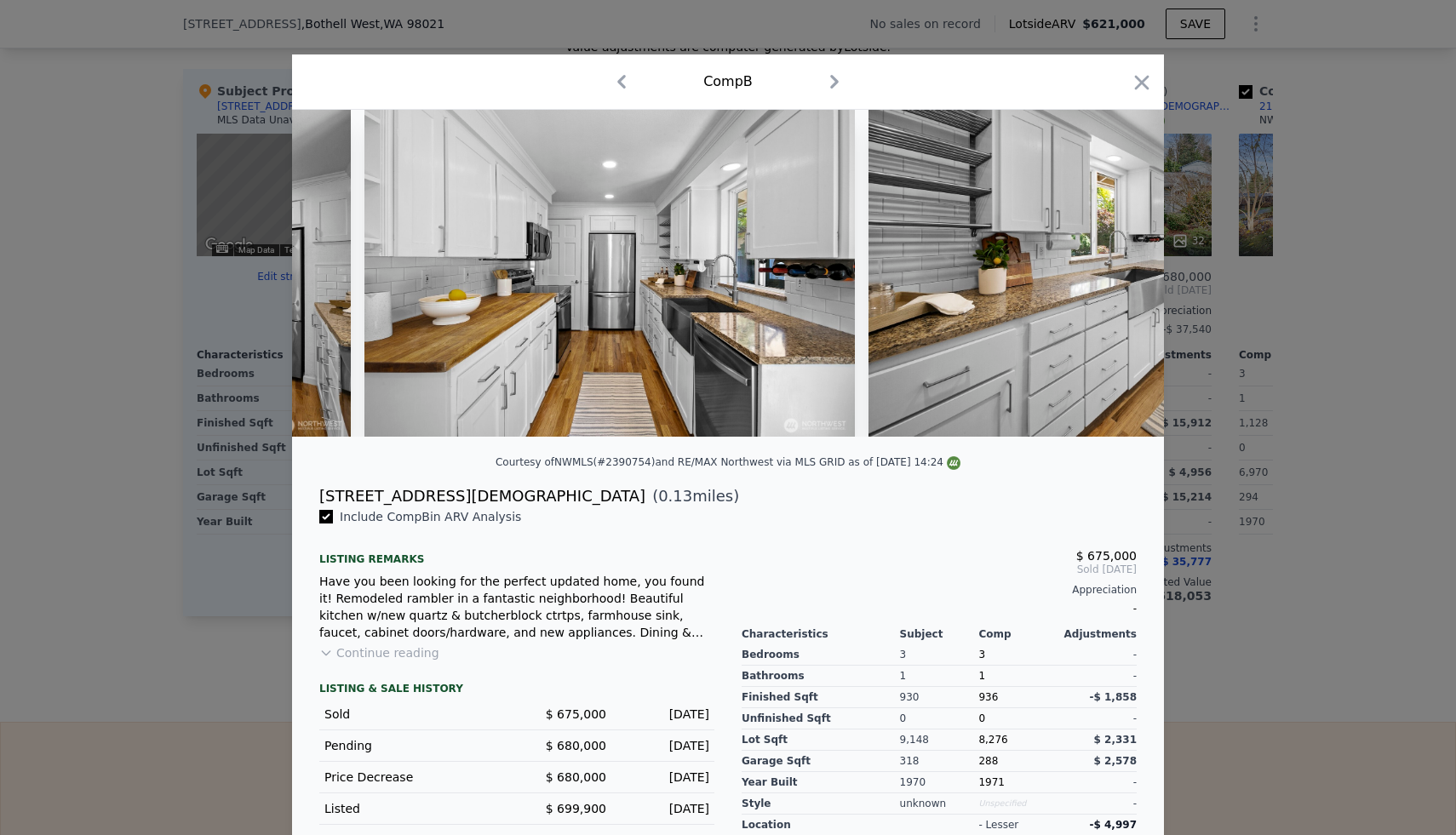
scroll to position [0, 5926]
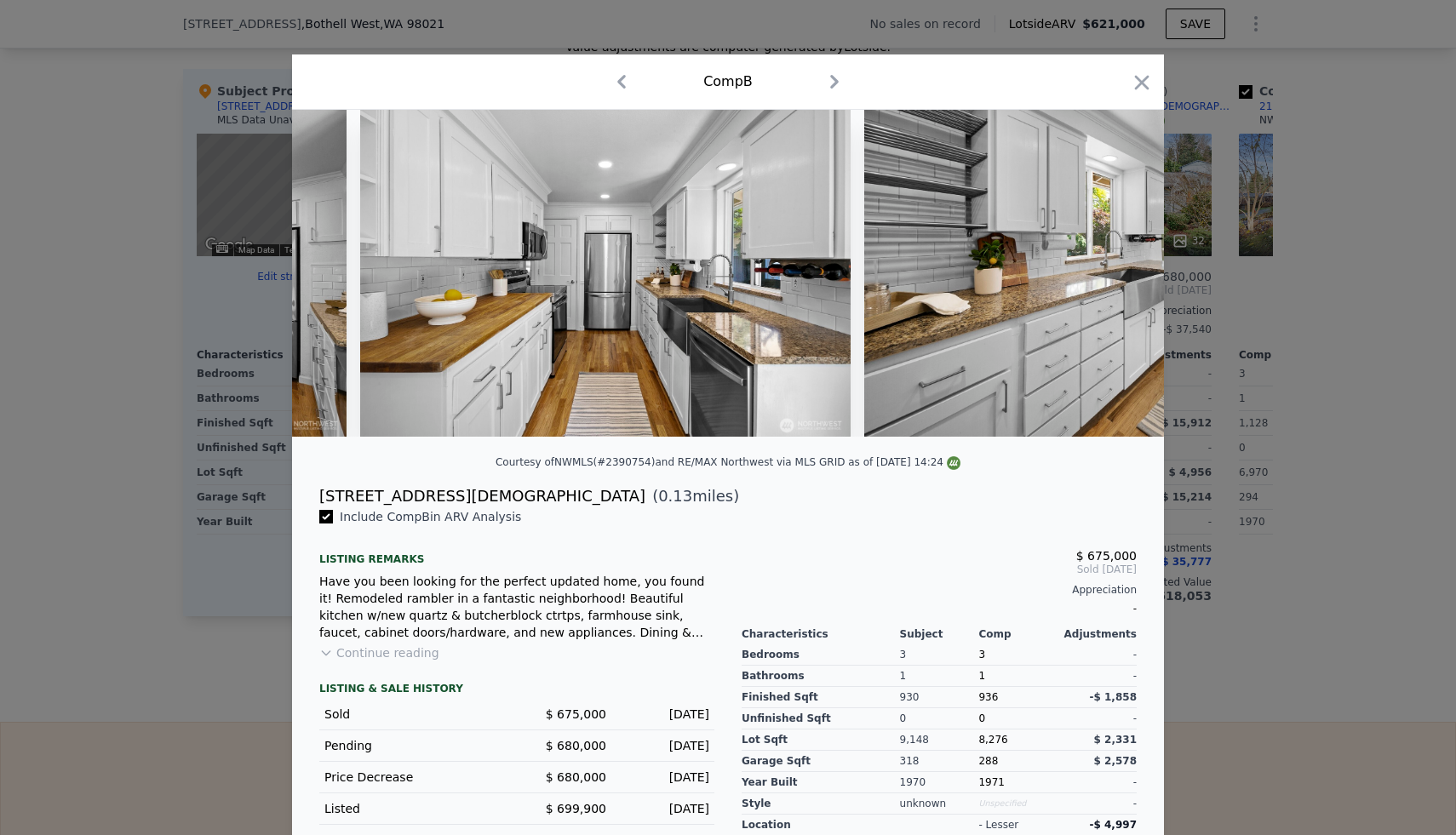
click at [1120, 268] on div at bounding box center [728, 273] width 872 height 327
click at [1120, 268] on icon at bounding box center [1119, 272] width 34 height 34
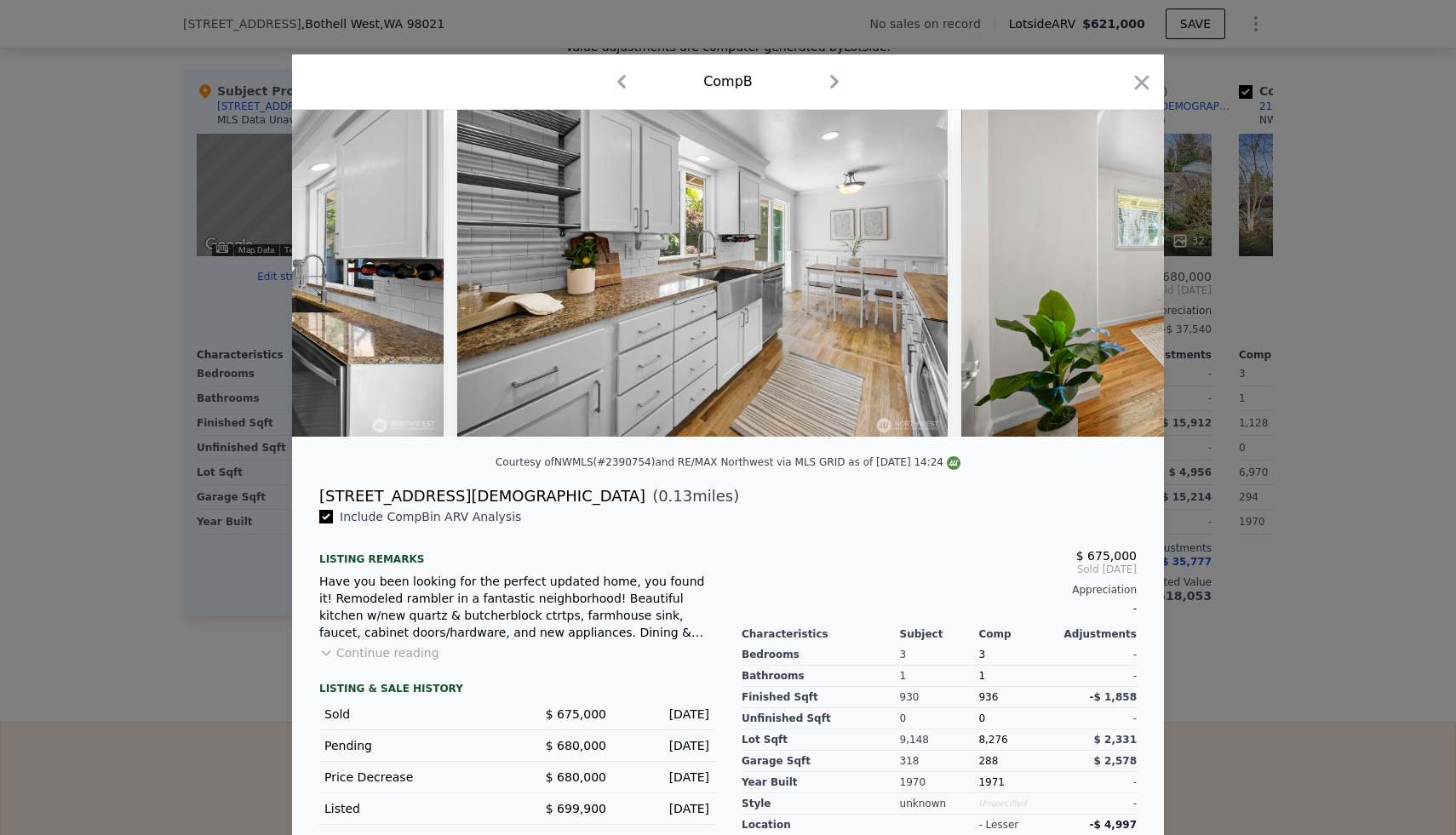
scroll to position [0, 6334]
click at [1120, 268] on img at bounding box center [1205, 273] width 491 height 327
click at [1120, 268] on icon at bounding box center [1119, 272] width 34 height 34
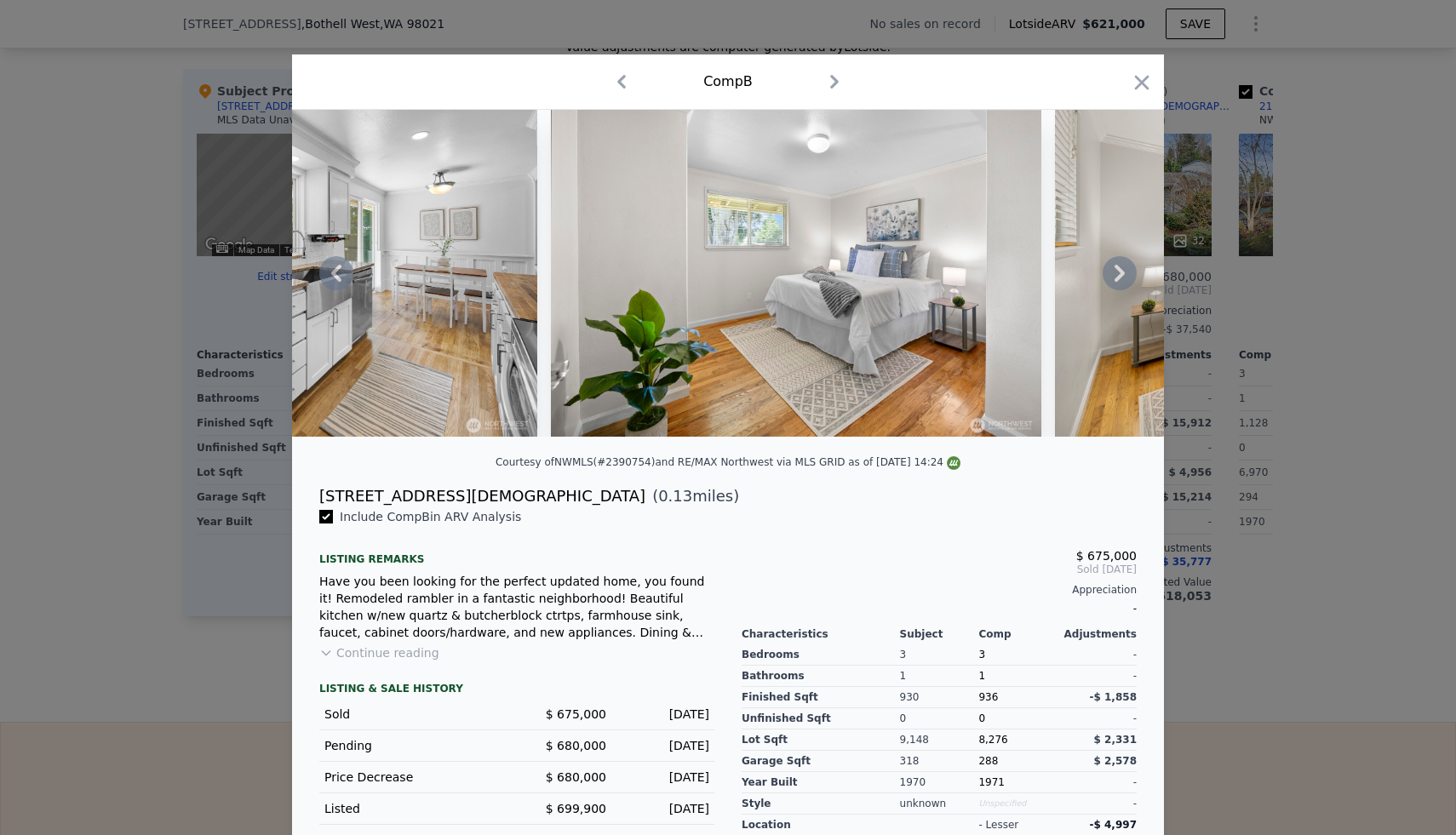
click at [1120, 268] on div at bounding box center [728, 273] width 872 height 327
click at [1120, 268] on icon at bounding box center [1119, 272] width 34 height 34
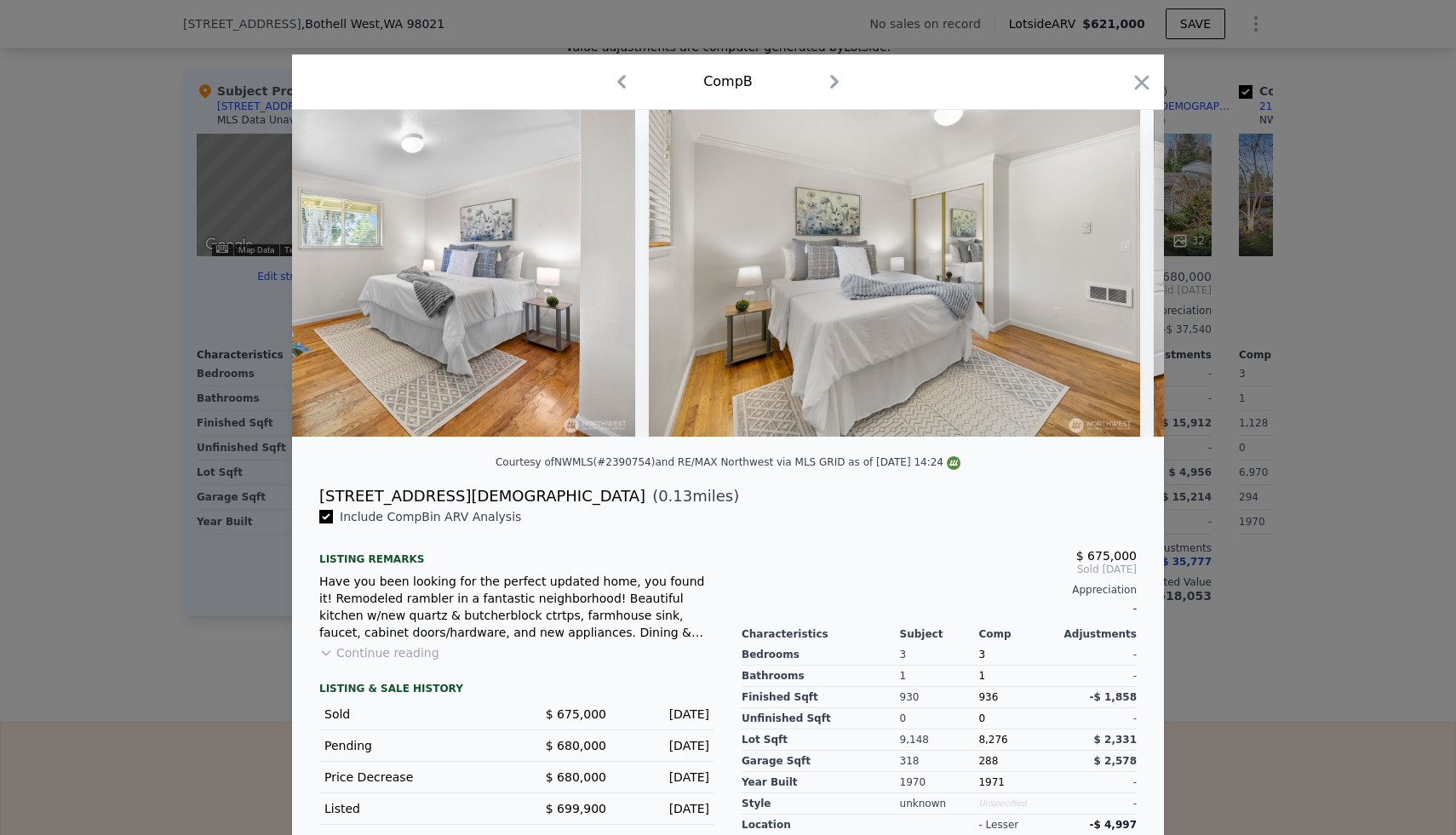
click at [1120, 268] on img at bounding box center [894, 273] width 491 height 327
click at [1122, 265] on icon at bounding box center [1119, 272] width 34 height 34
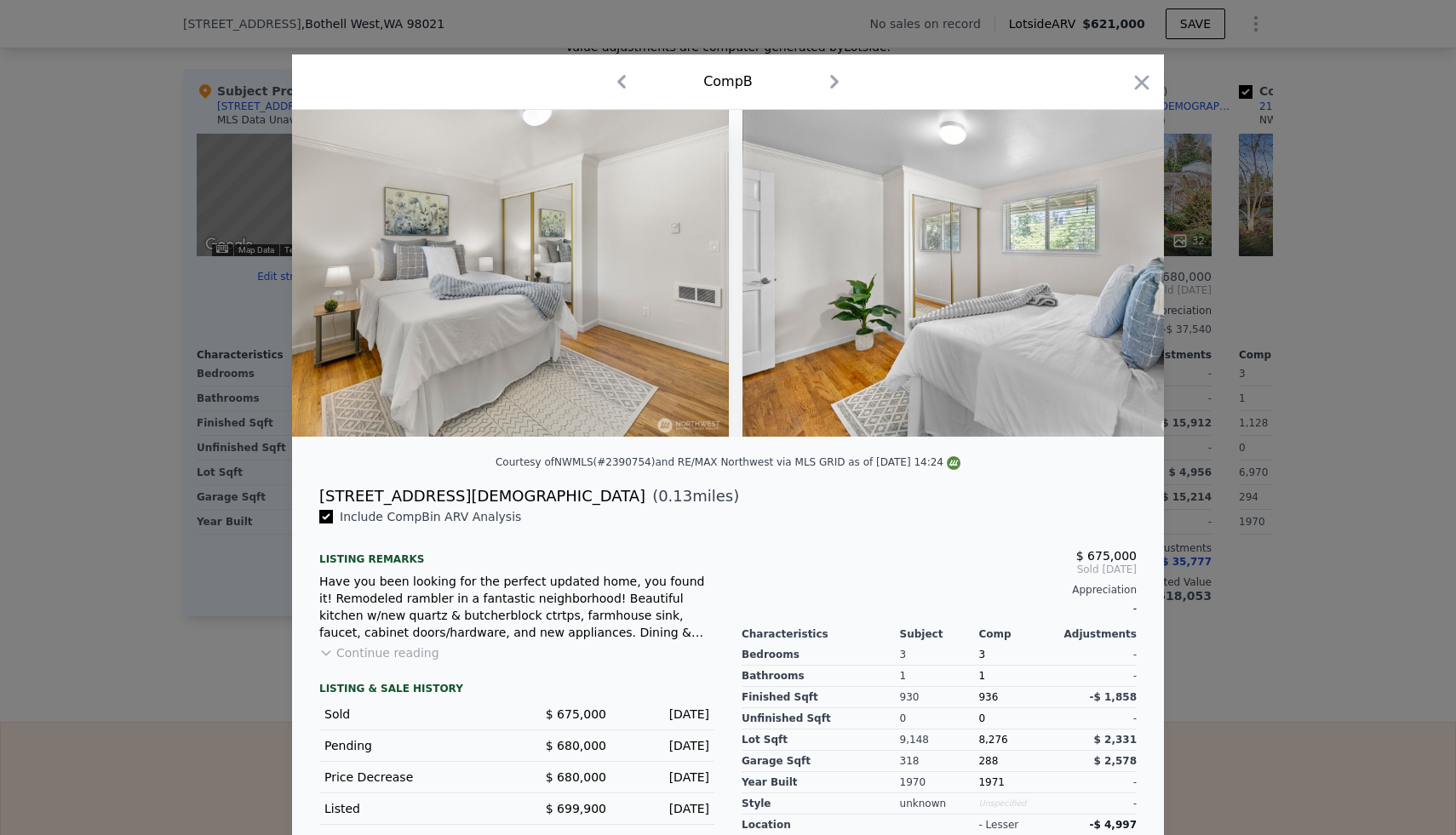
click at [1122, 265] on img at bounding box center [986, 273] width 490 height 327
click at [1122, 265] on icon at bounding box center [1119, 272] width 34 height 34
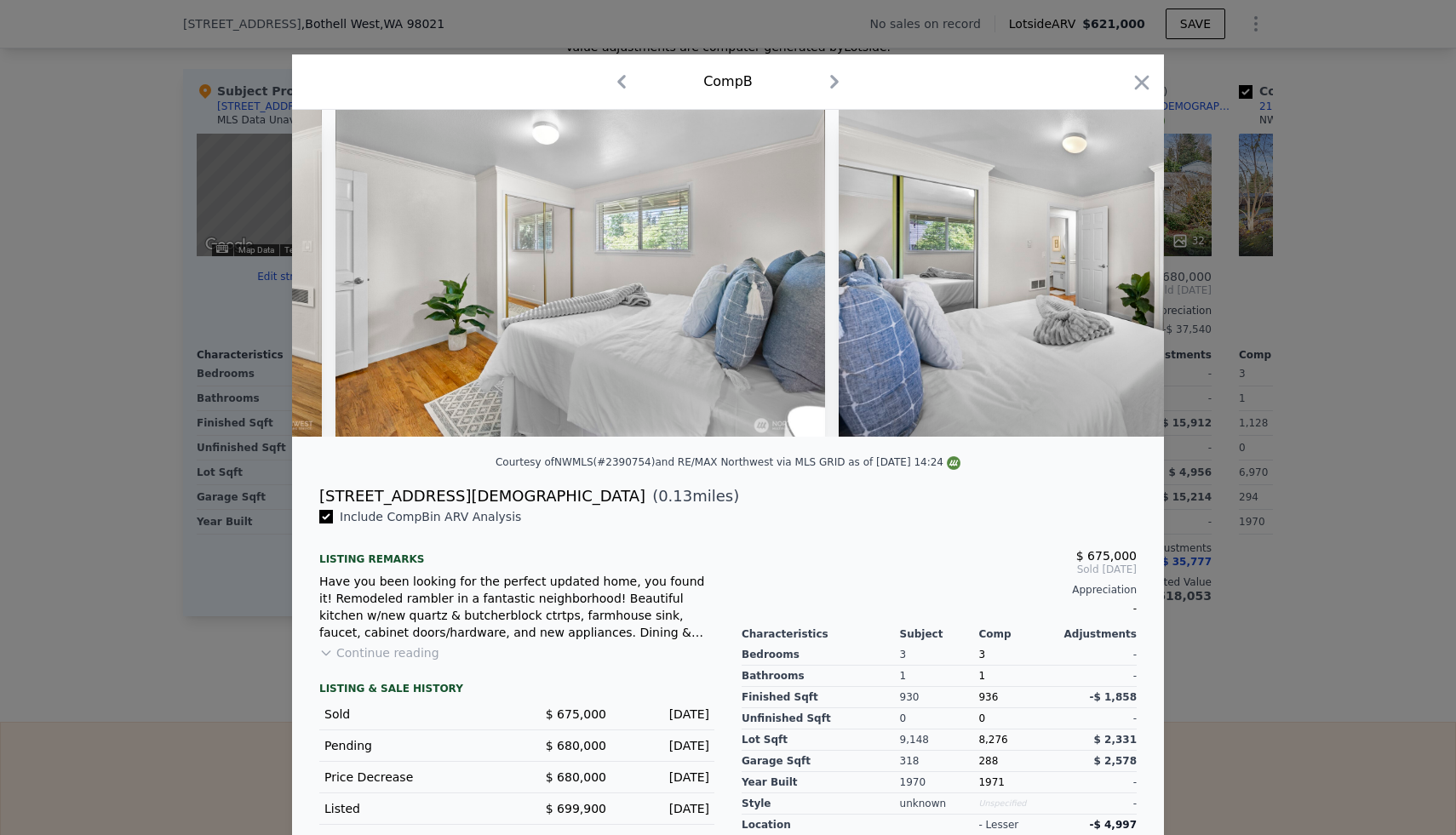
scroll to position [0, 7969]
click at [1122, 265] on img at bounding box center [1083, 273] width 491 height 327
click at [1122, 265] on icon at bounding box center [1119, 272] width 34 height 34
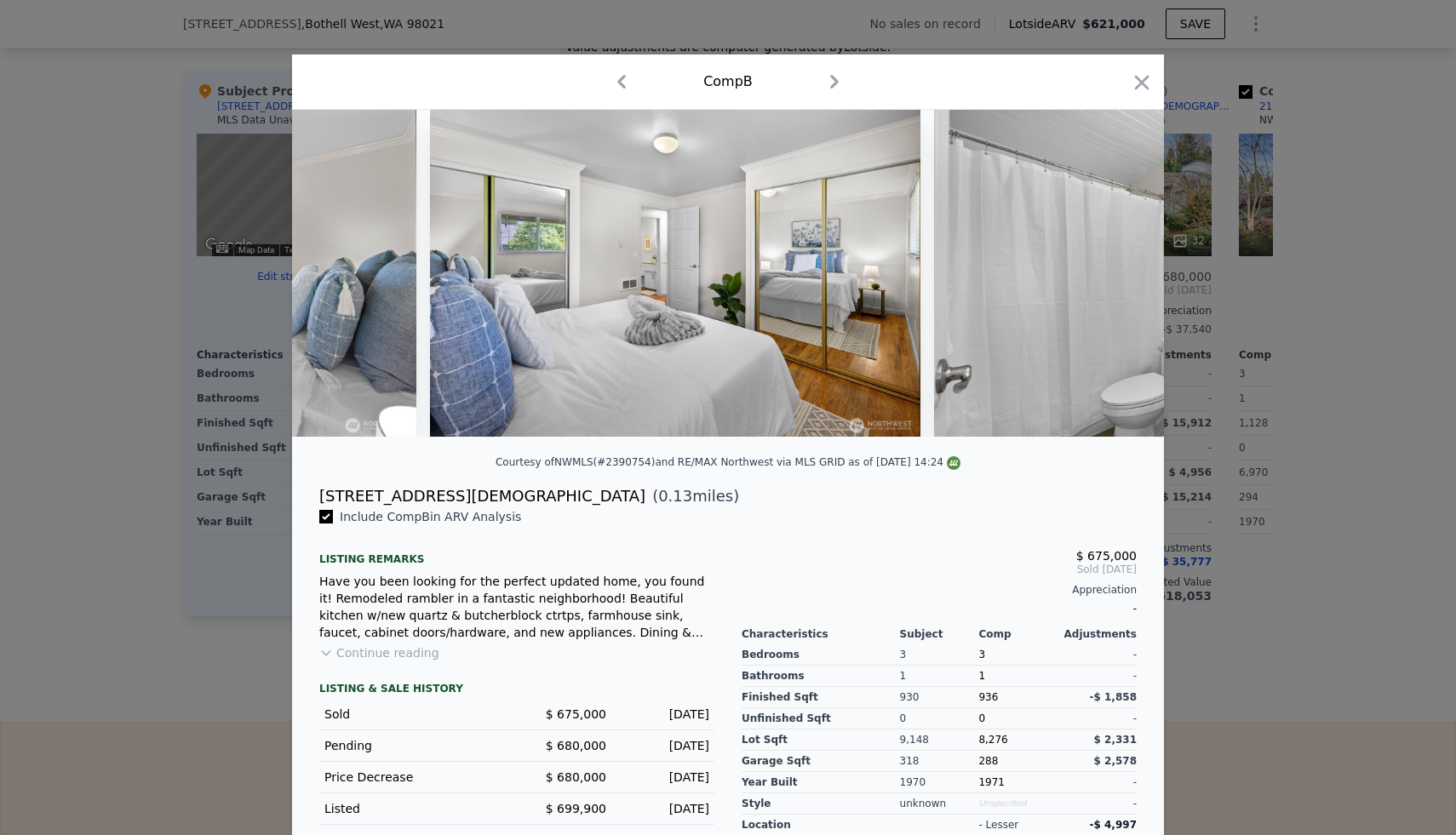
scroll to position [0, 8378]
click at [1122, 265] on icon at bounding box center [1119, 272] width 34 height 34
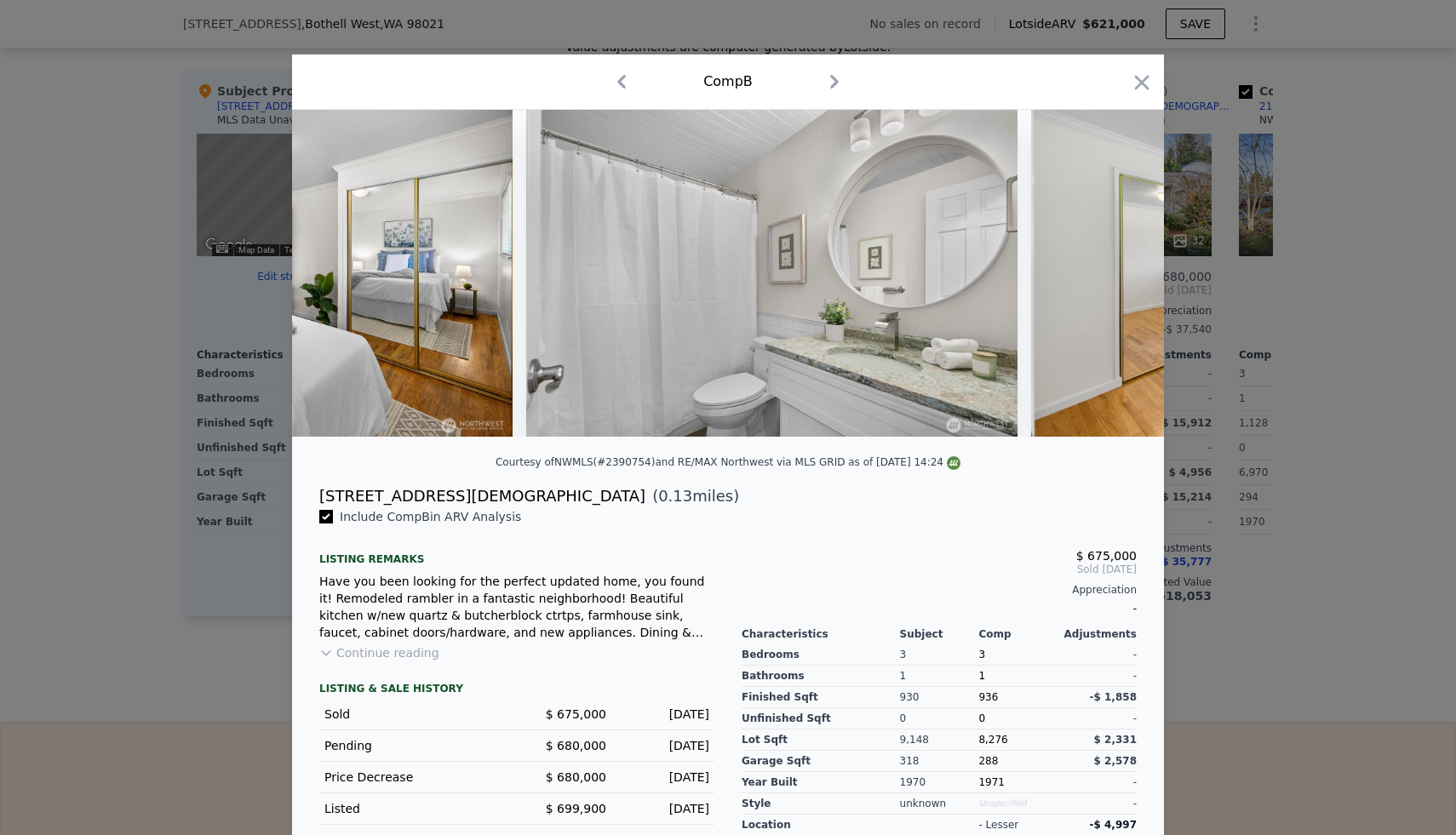
scroll to position [0, 8787]
type input "$ 621,000"
type input "$ 0"
type input "$ 29,998"
click at [1121, 278] on icon at bounding box center [1119, 272] width 34 height 34
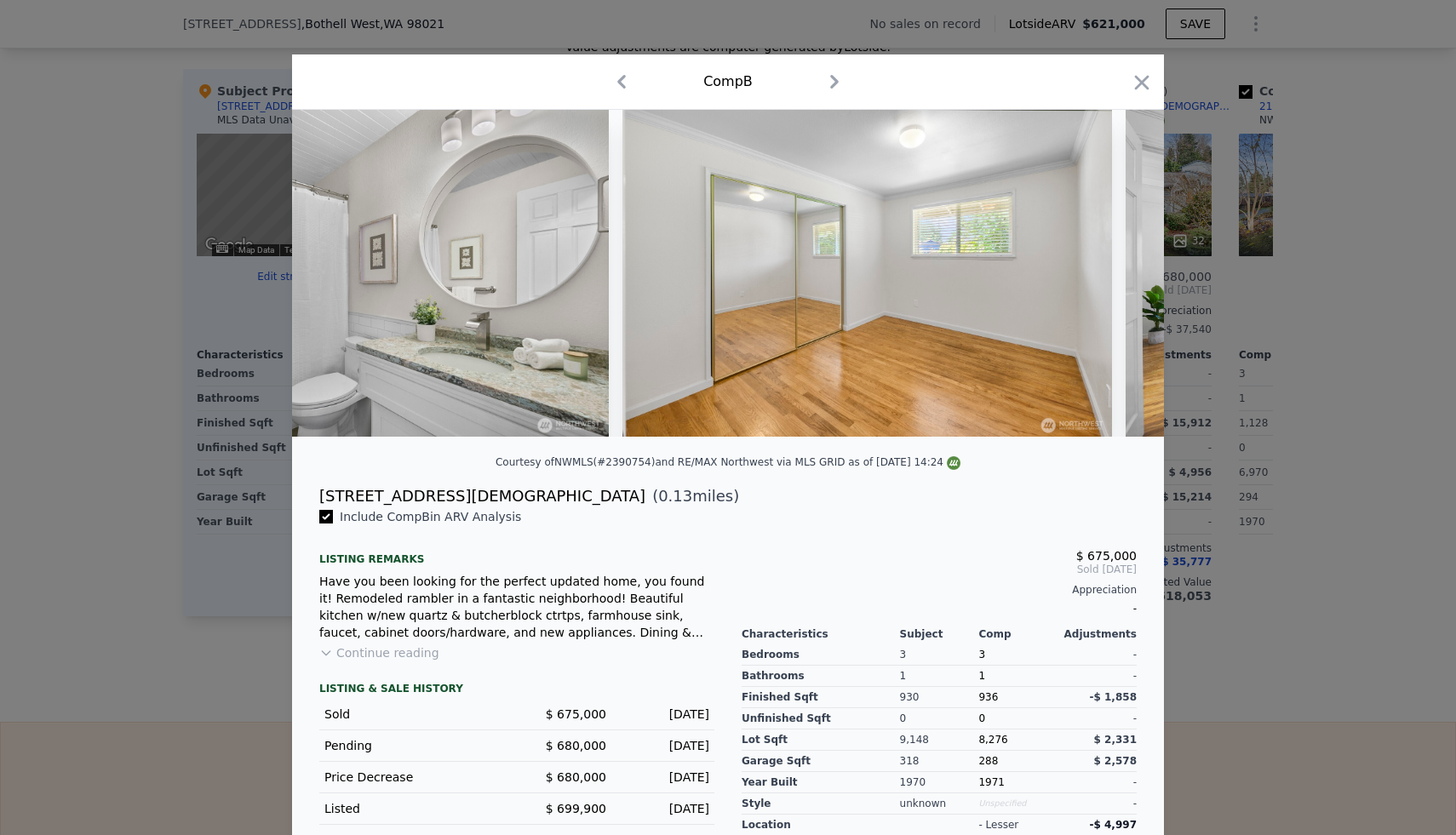
click at [1121, 278] on div at bounding box center [728, 273] width 872 height 327
click at [1121, 278] on icon at bounding box center [1119, 272] width 34 height 34
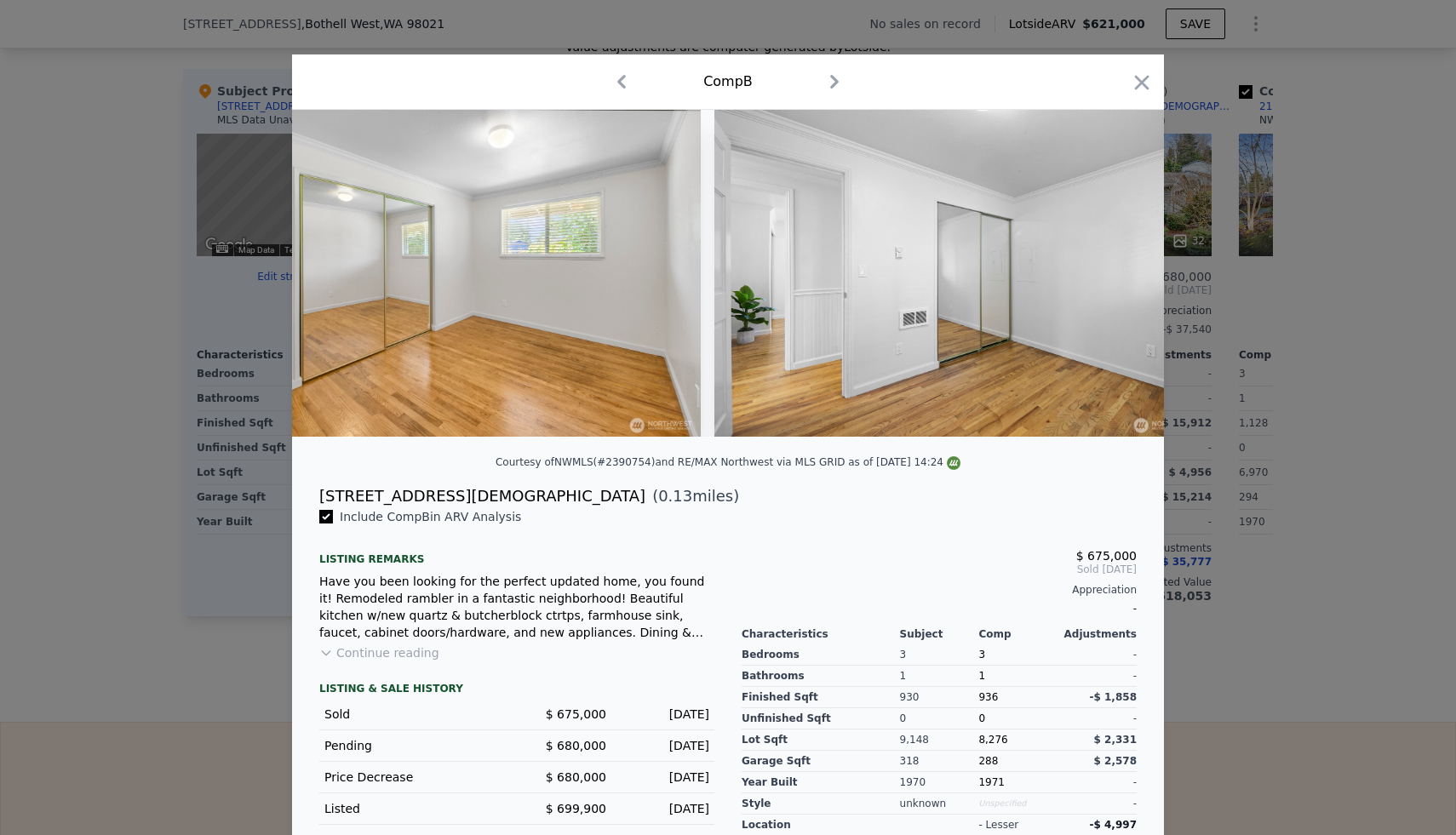
click at [1121, 278] on img at bounding box center [959, 273] width 491 height 327
click at [1121, 278] on icon at bounding box center [1119, 272] width 34 height 34
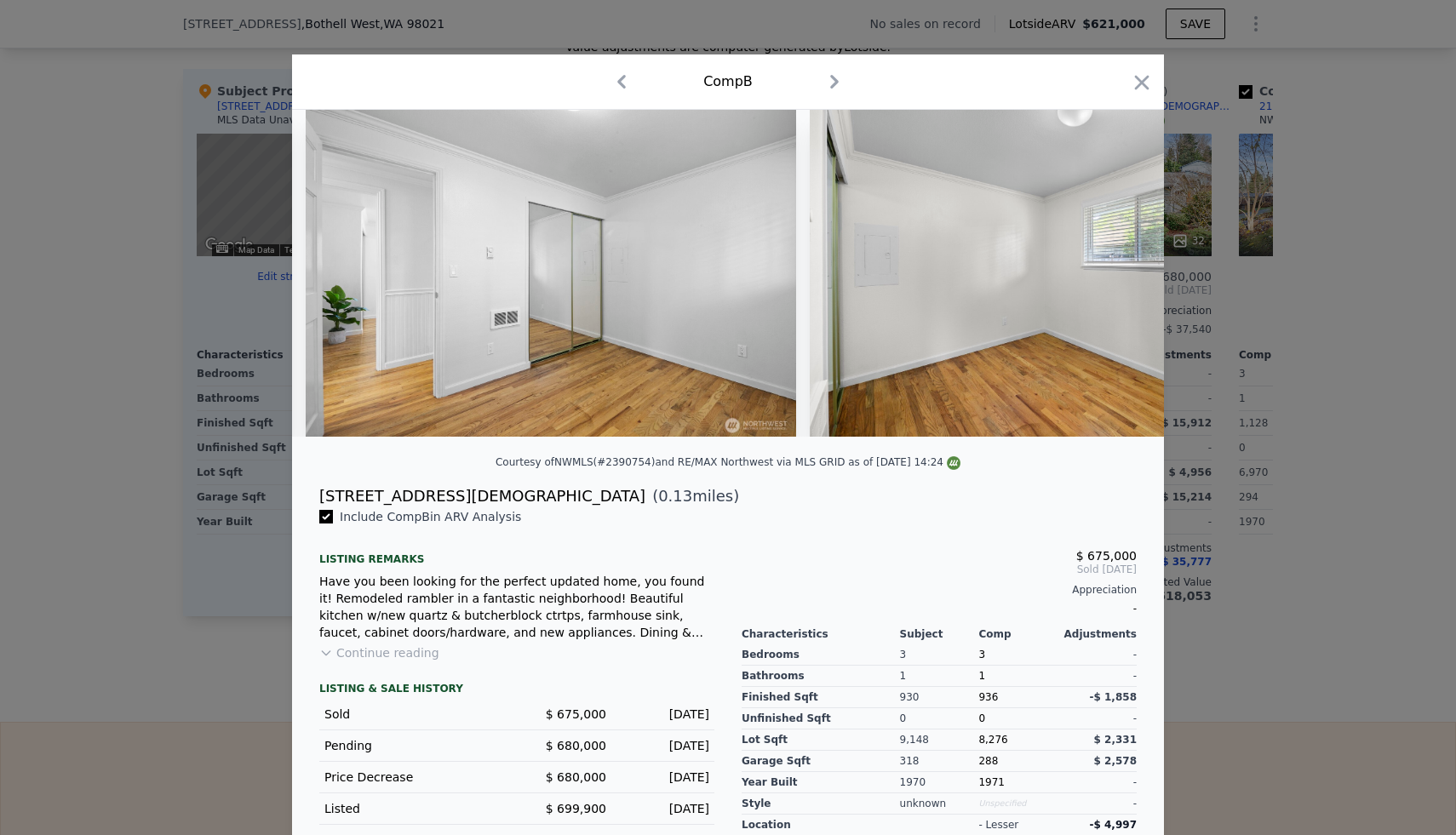
click at [1121, 278] on img at bounding box center [1055, 273] width 491 height 327
click at [1121, 278] on icon at bounding box center [1119, 272] width 34 height 34
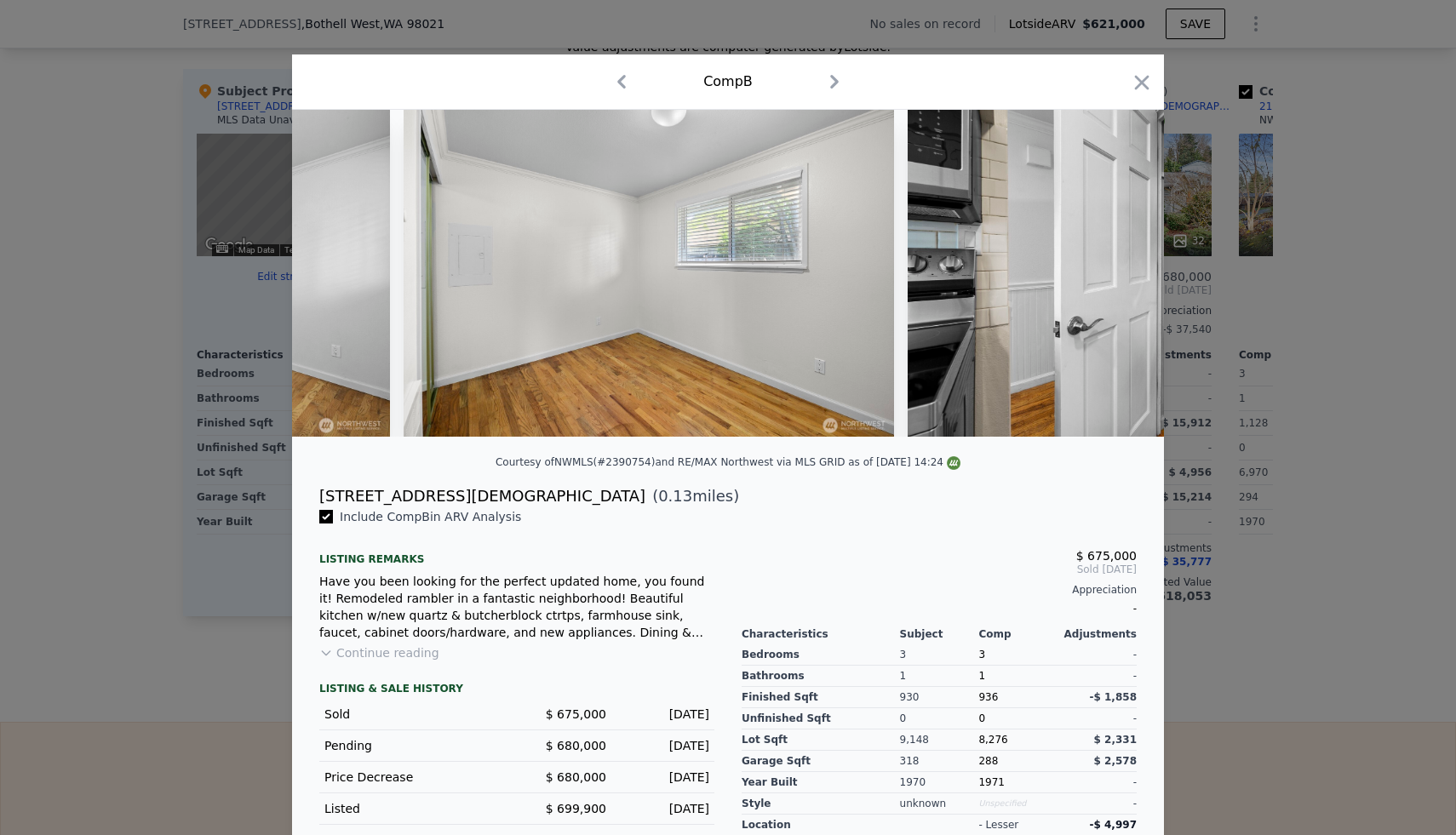
scroll to position [0, 10421]
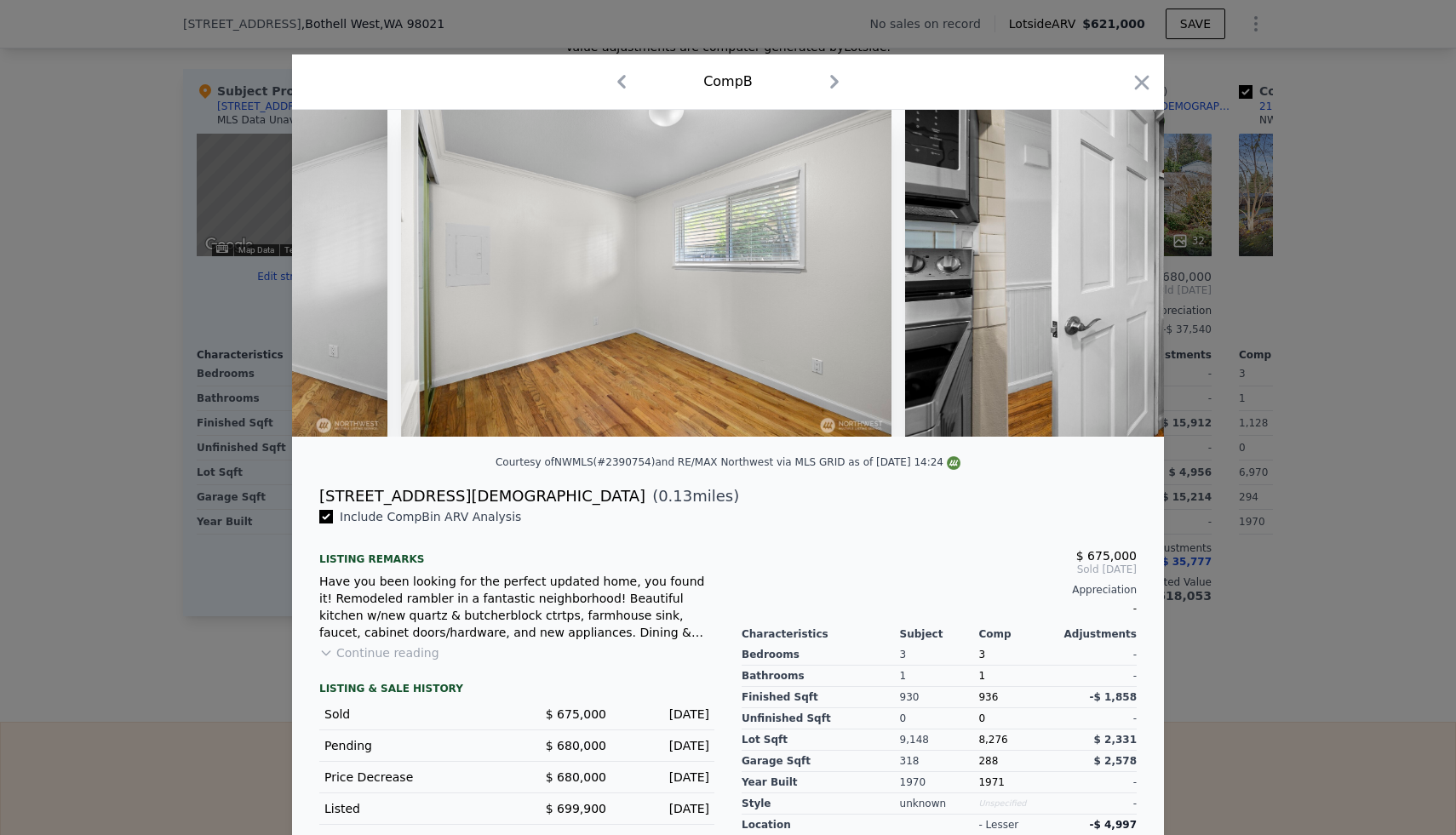
click at [1121, 278] on img at bounding box center [1150, 273] width 491 height 327
click at [1121, 278] on icon at bounding box center [1119, 272] width 34 height 34
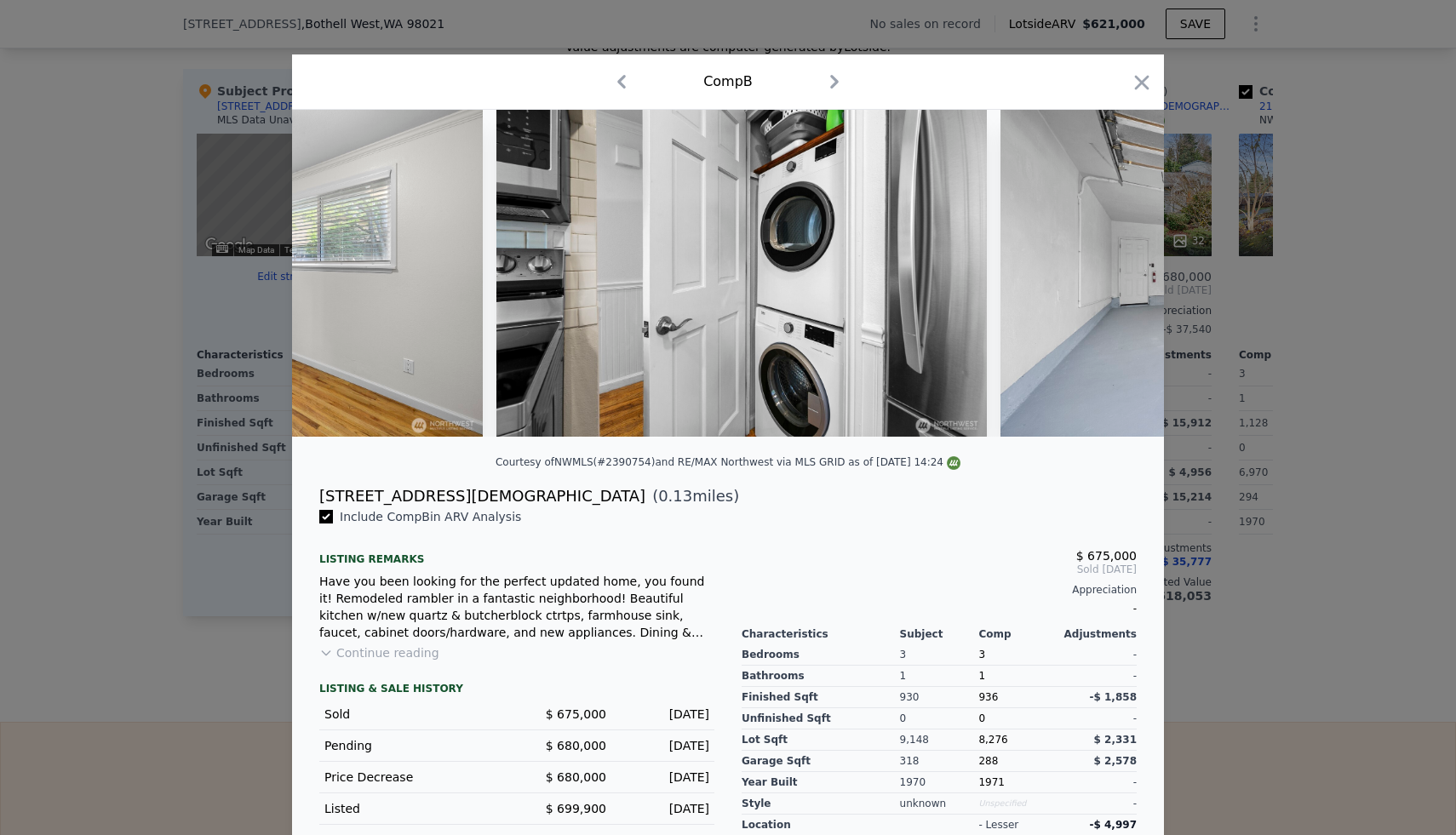
click at [1121, 278] on div at bounding box center [728, 273] width 872 height 327
click at [1121, 279] on icon at bounding box center [1119, 272] width 34 height 34
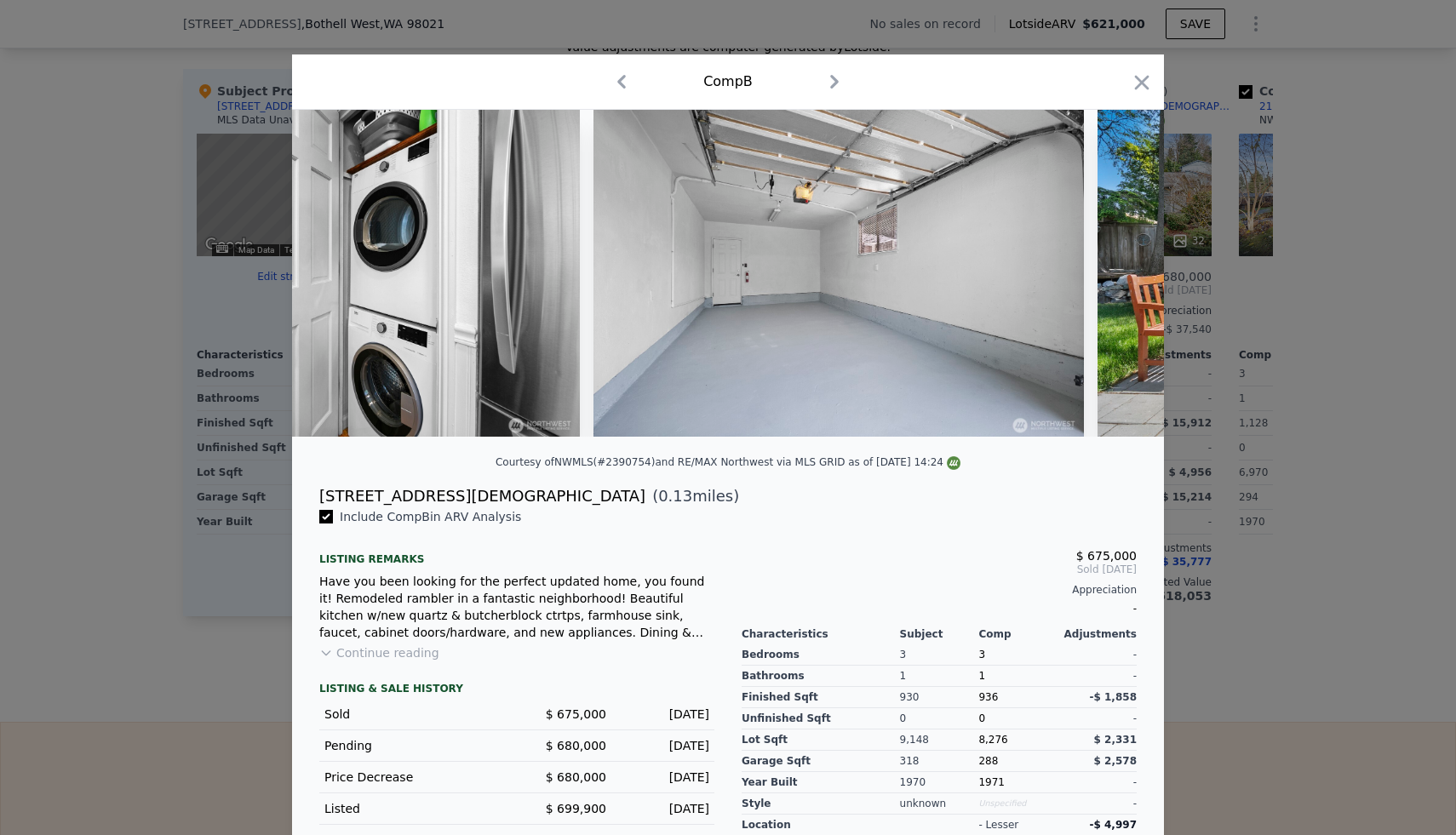
scroll to position [0, 11239]
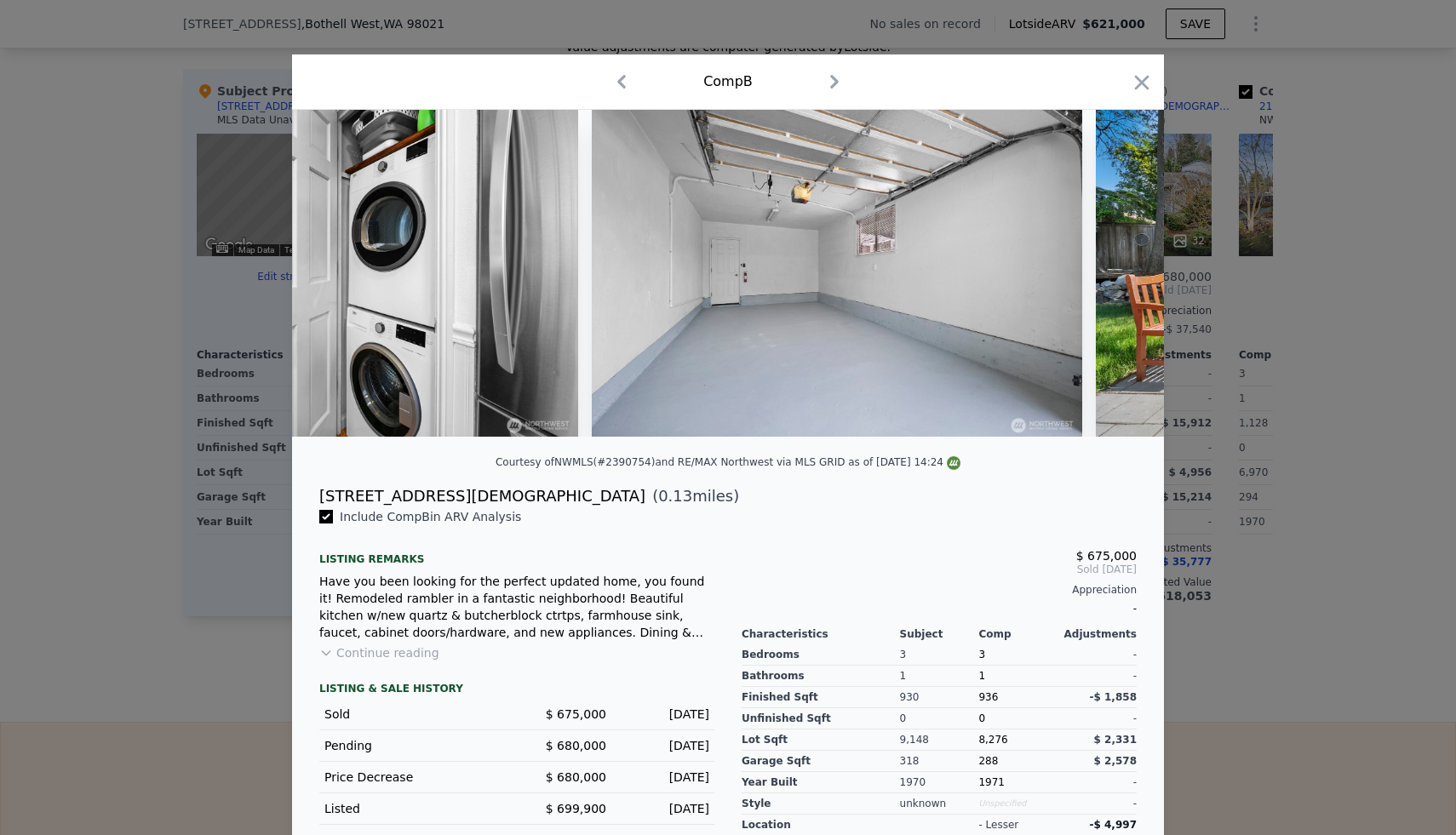
click at [1121, 279] on div at bounding box center [728, 273] width 872 height 327
click at [1121, 279] on icon at bounding box center [1119, 272] width 34 height 34
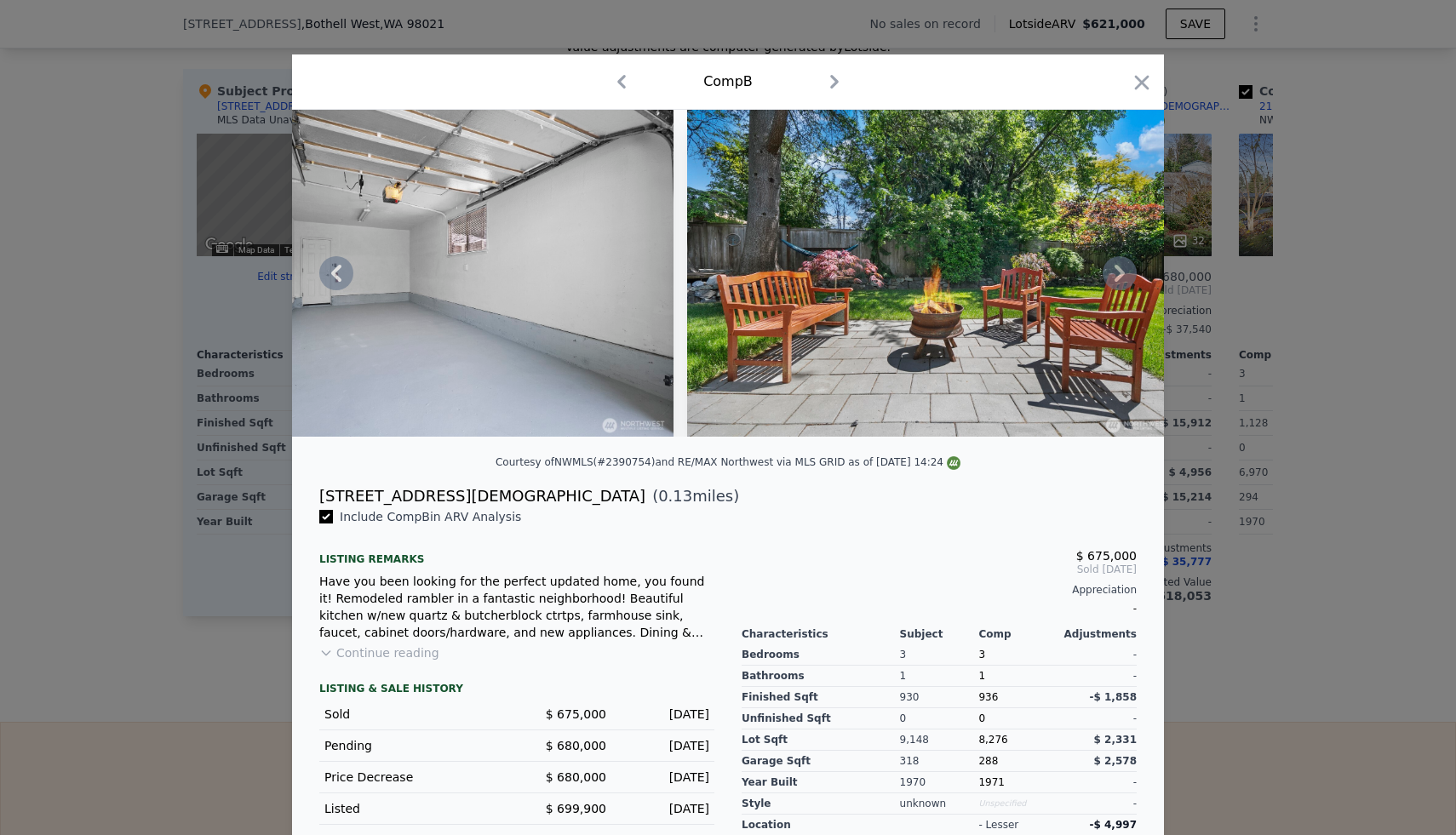
click at [1120, 279] on icon at bounding box center [1119, 272] width 34 height 34
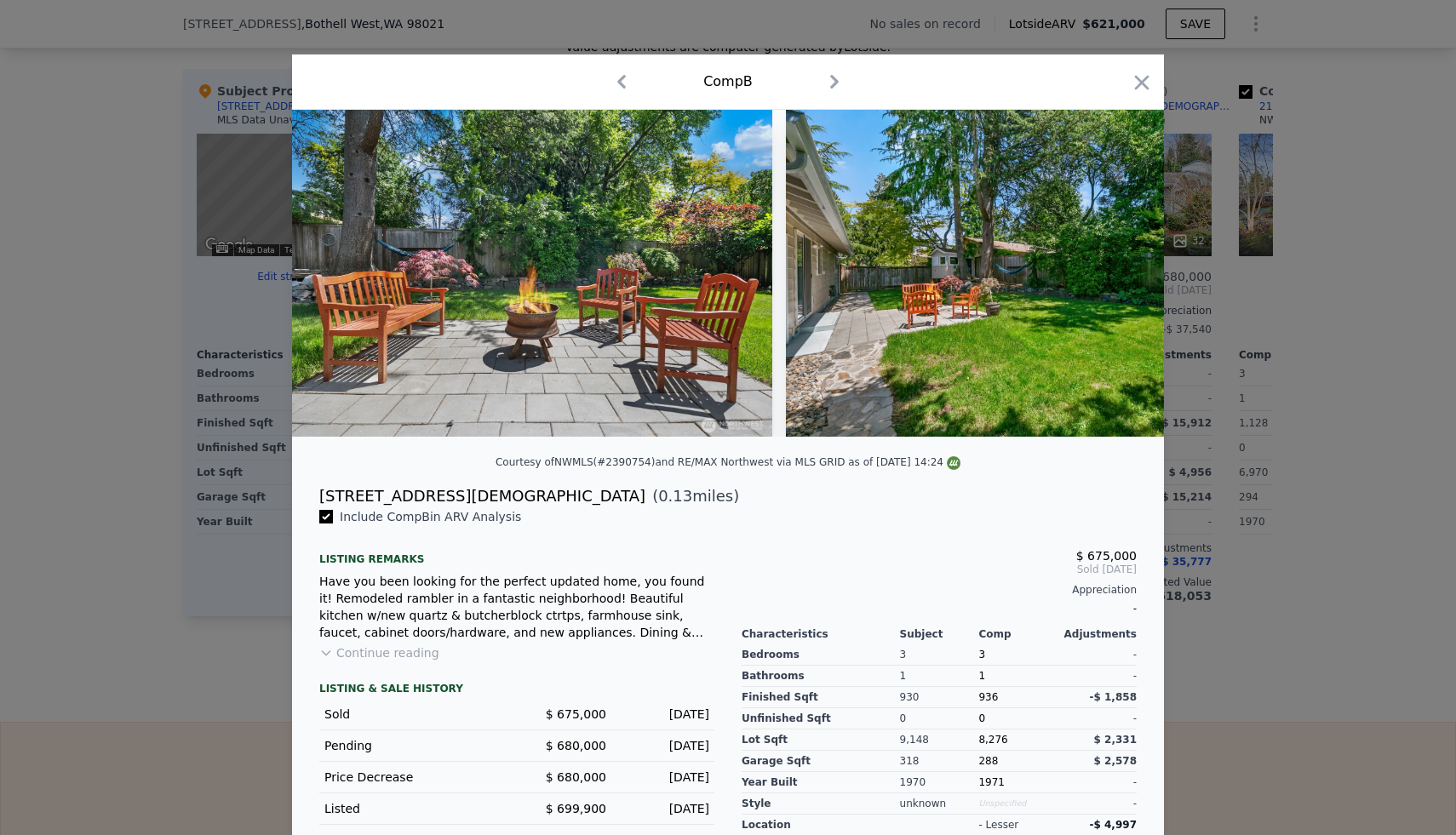
scroll to position [0, 12056]
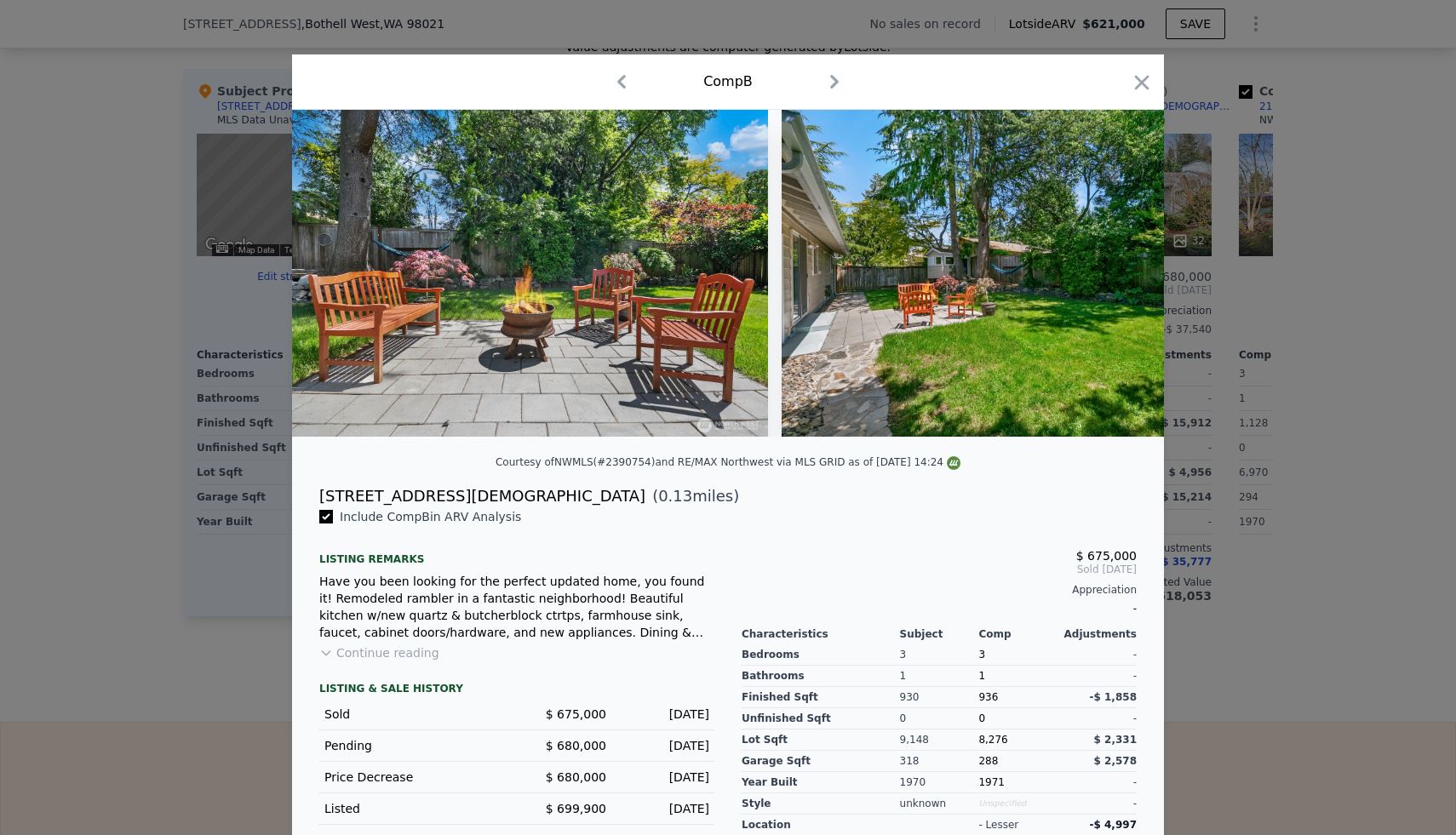
click at [1120, 279] on div at bounding box center [728, 273] width 872 height 327
click at [1120, 279] on icon at bounding box center [1119, 272] width 34 height 34
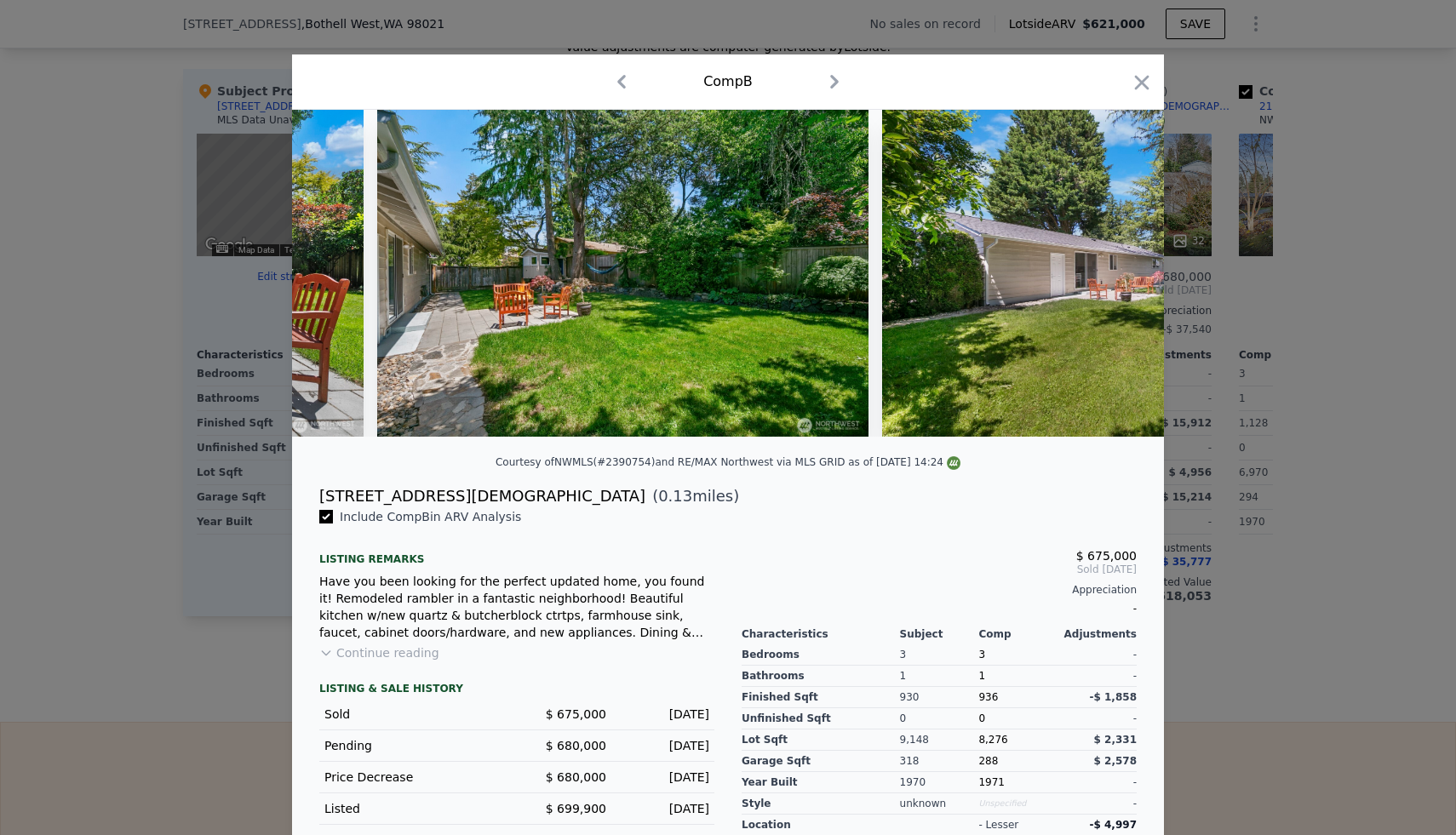
scroll to position [0, 12465]
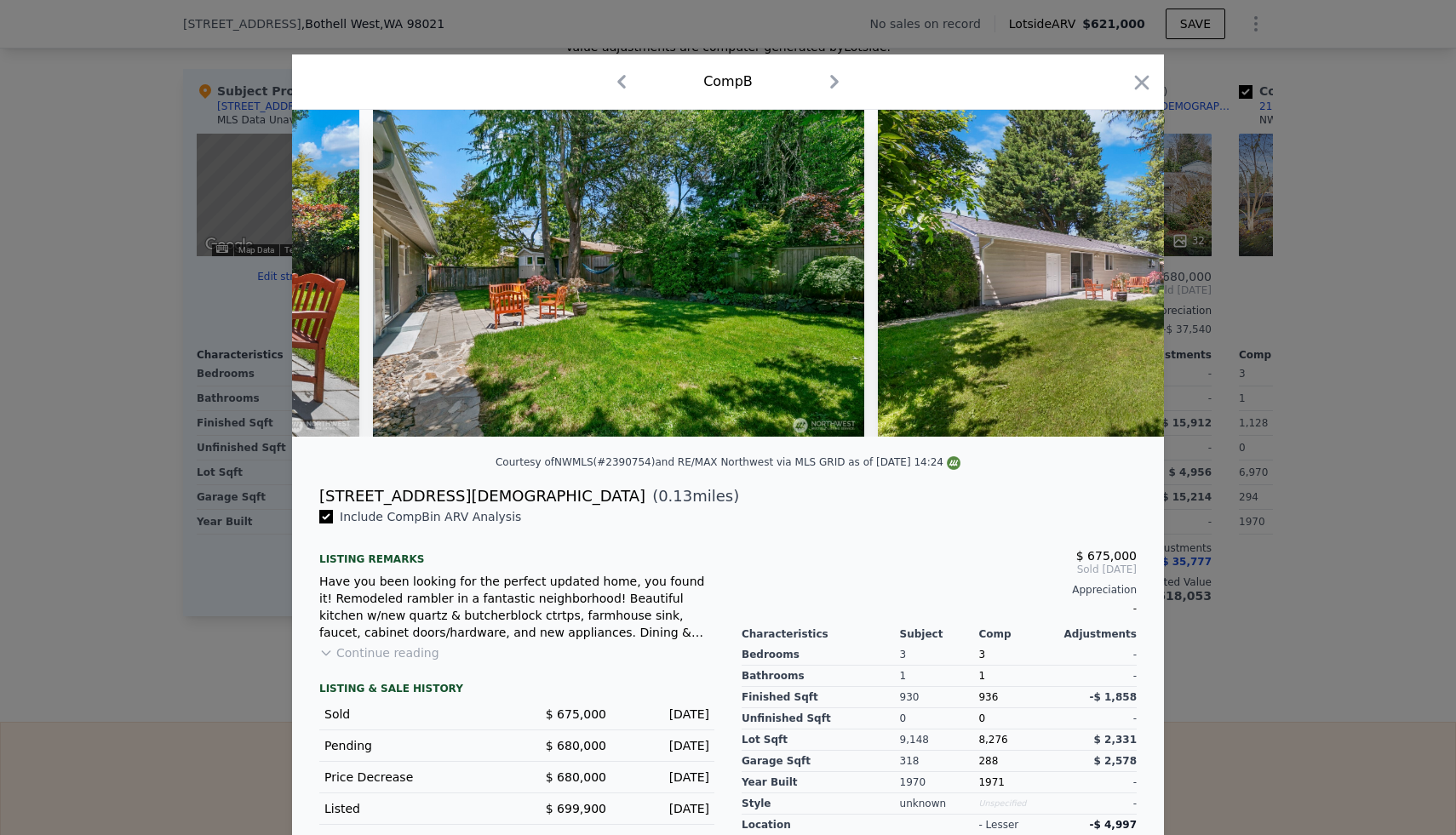
click at [1120, 279] on img at bounding box center [1123, 273] width 491 height 327
click at [1120, 279] on icon at bounding box center [1119, 272] width 34 height 34
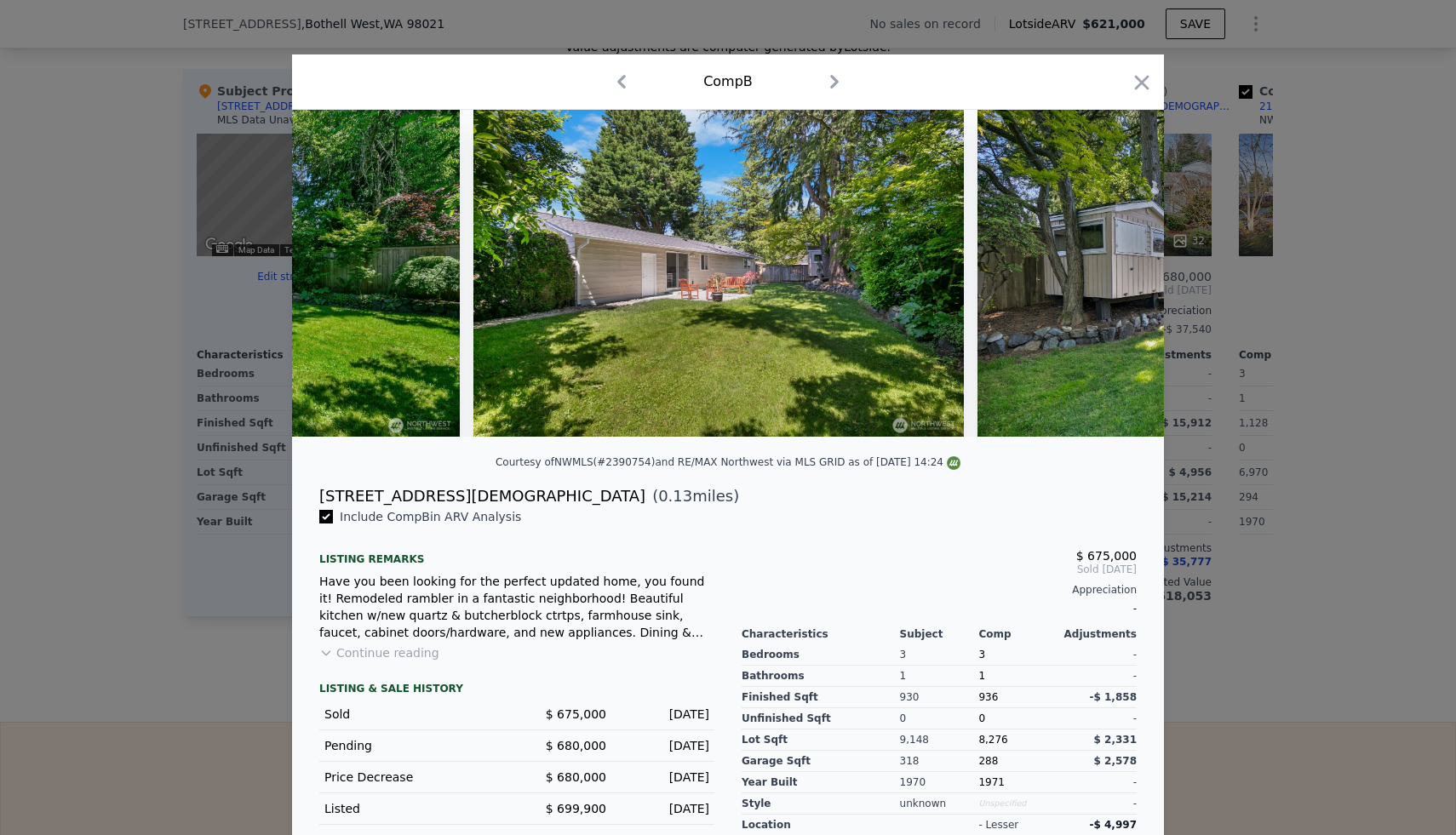
scroll to position [0, 12873]
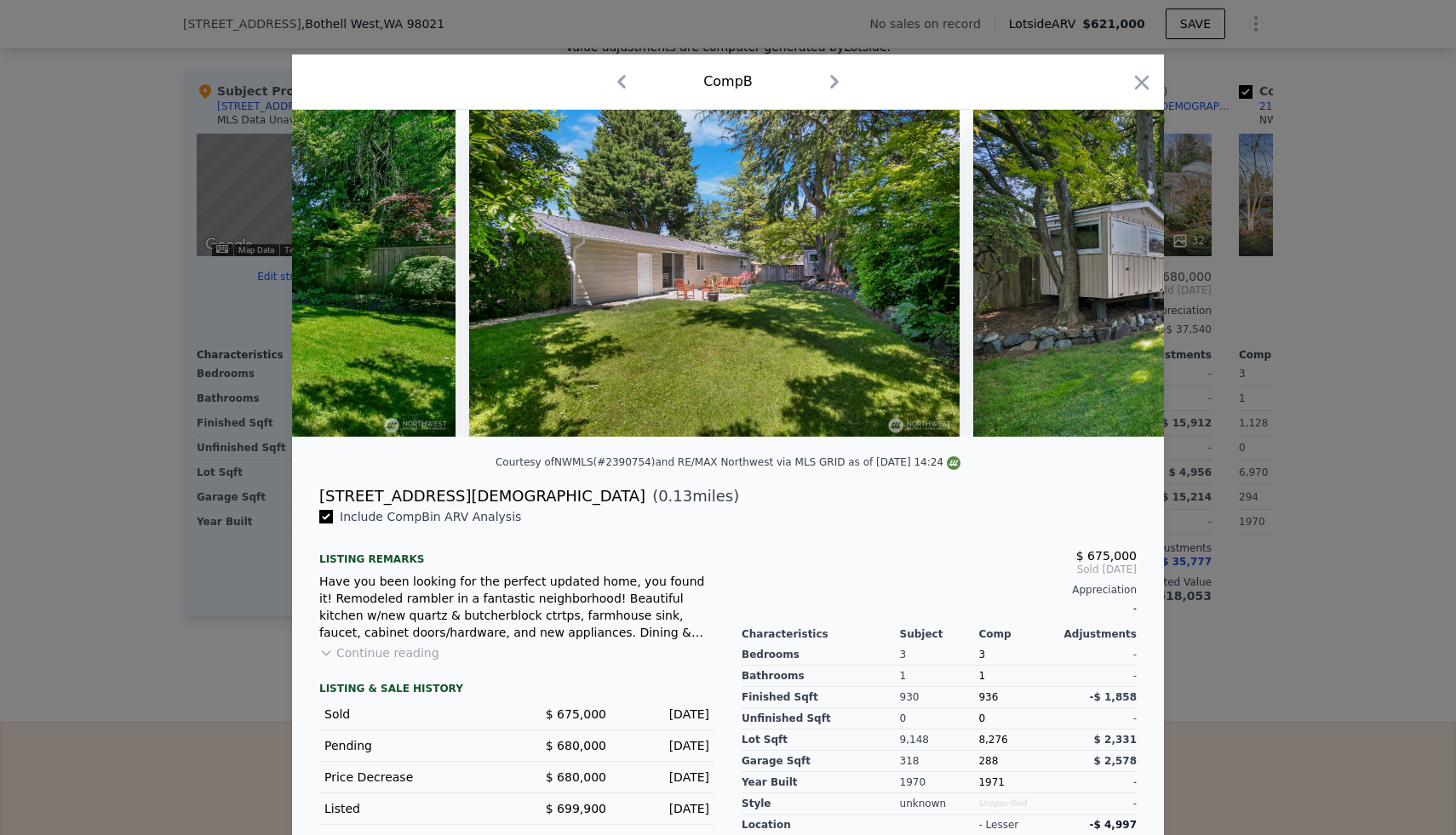
click at [1120, 279] on div at bounding box center [728, 273] width 872 height 327
click at [1120, 279] on icon at bounding box center [1119, 272] width 34 height 34
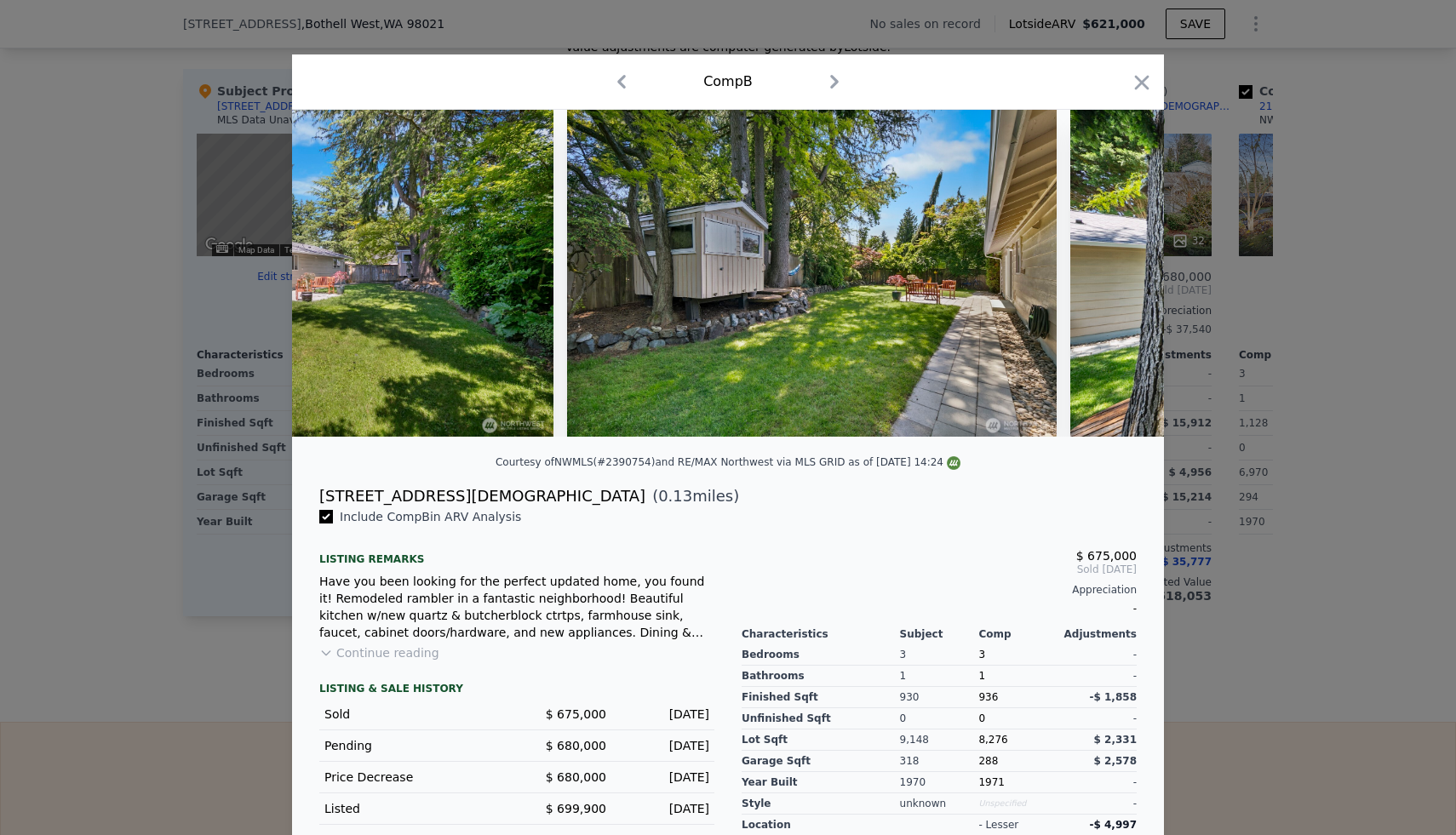
scroll to position [0, 13282]
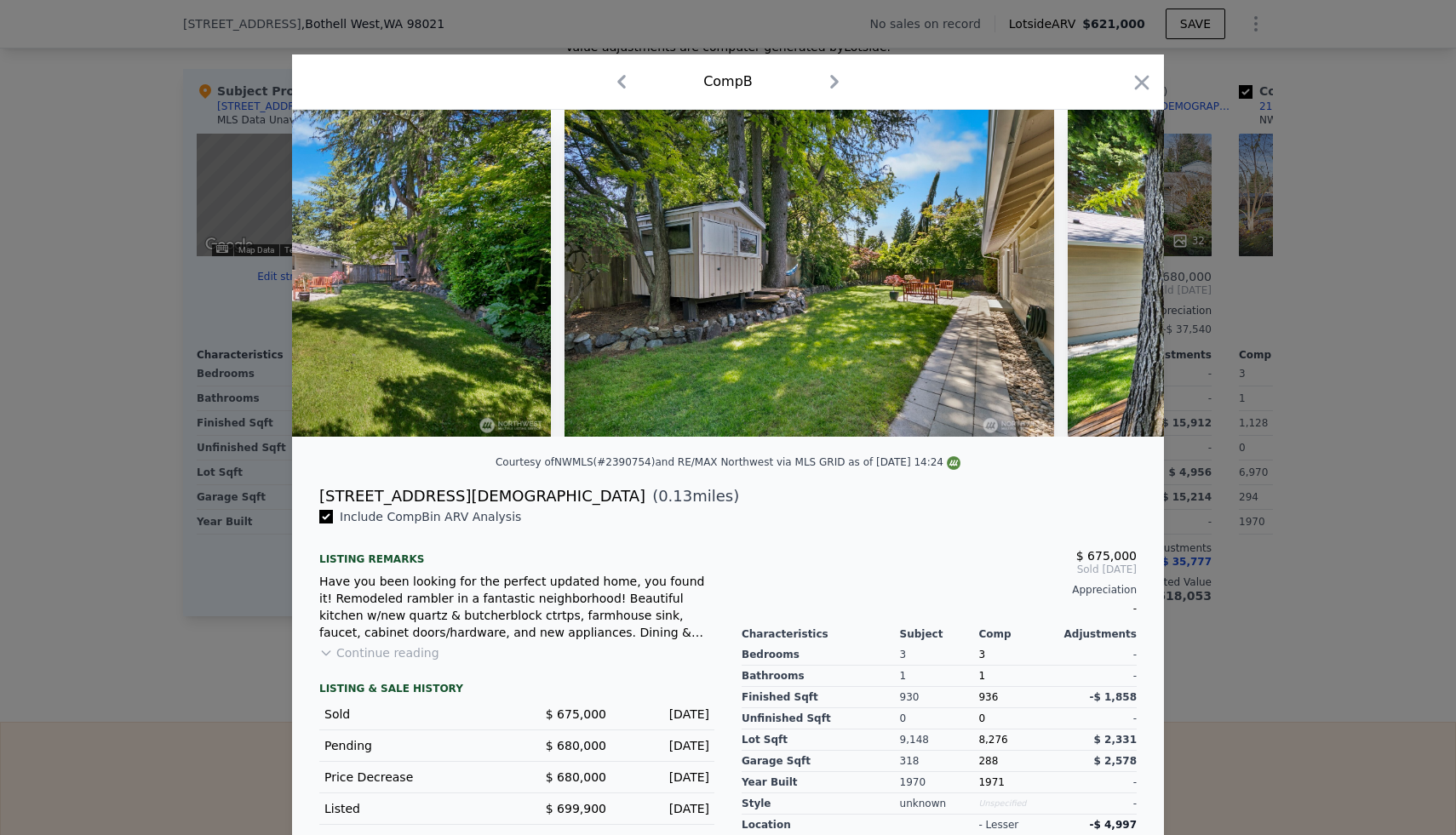
click at [1120, 279] on img at bounding box center [1313, 273] width 491 height 327
click at [1120, 279] on icon at bounding box center [1119, 272] width 34 height 34
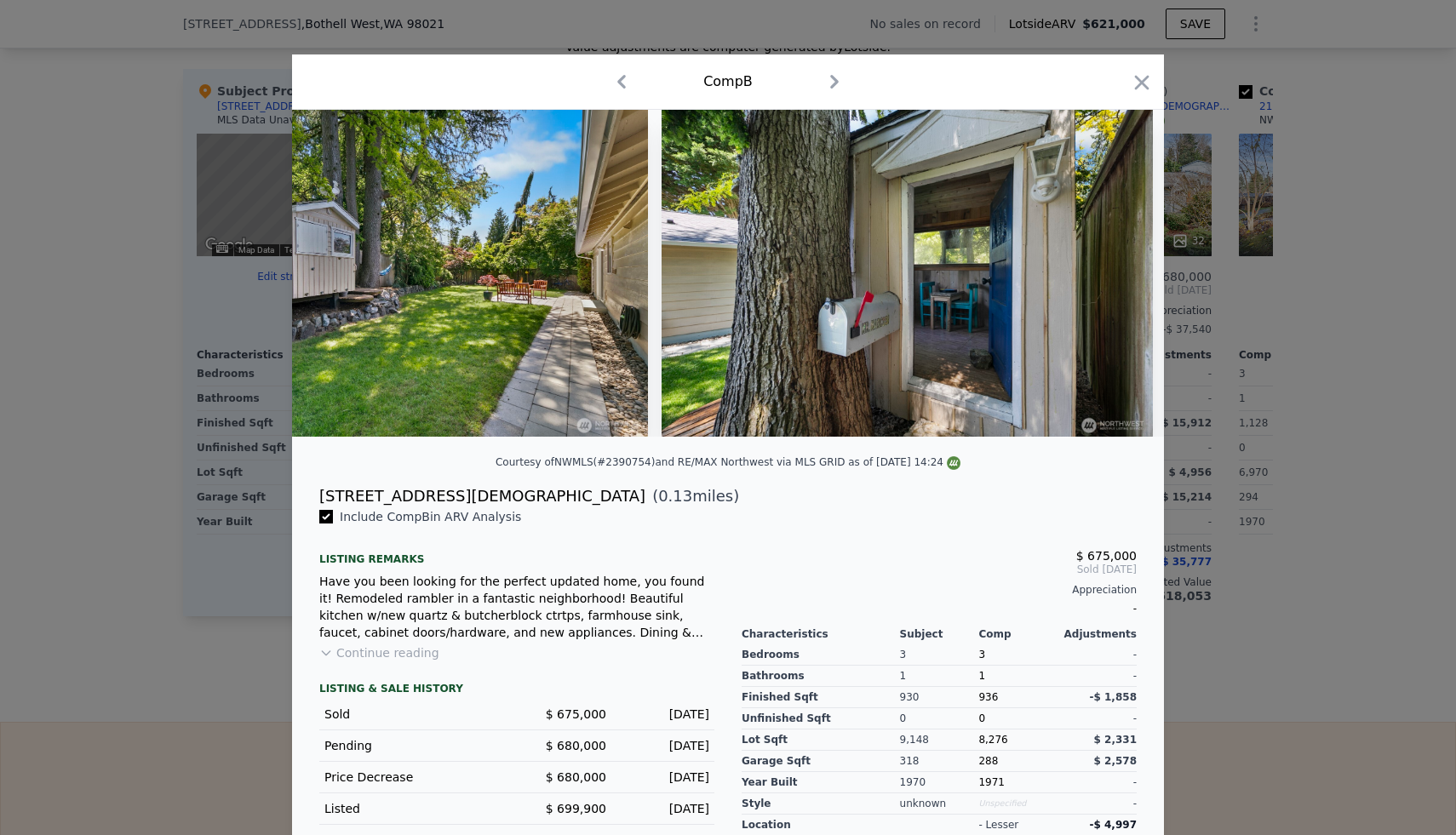
scroll to position [0, 13691]
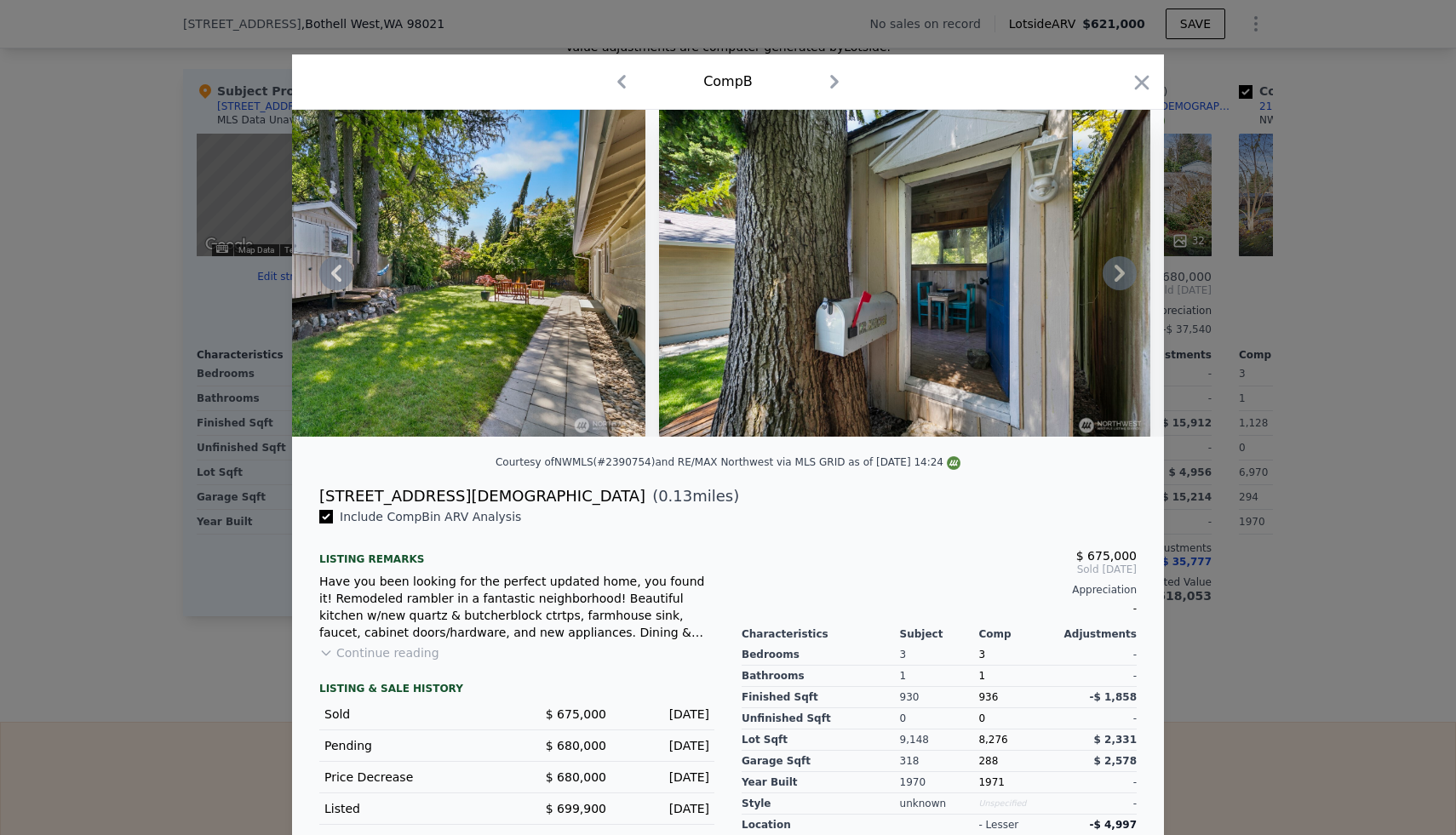
click at [330, 272] on icon at bounding box center [336, 272] width 34 height 34
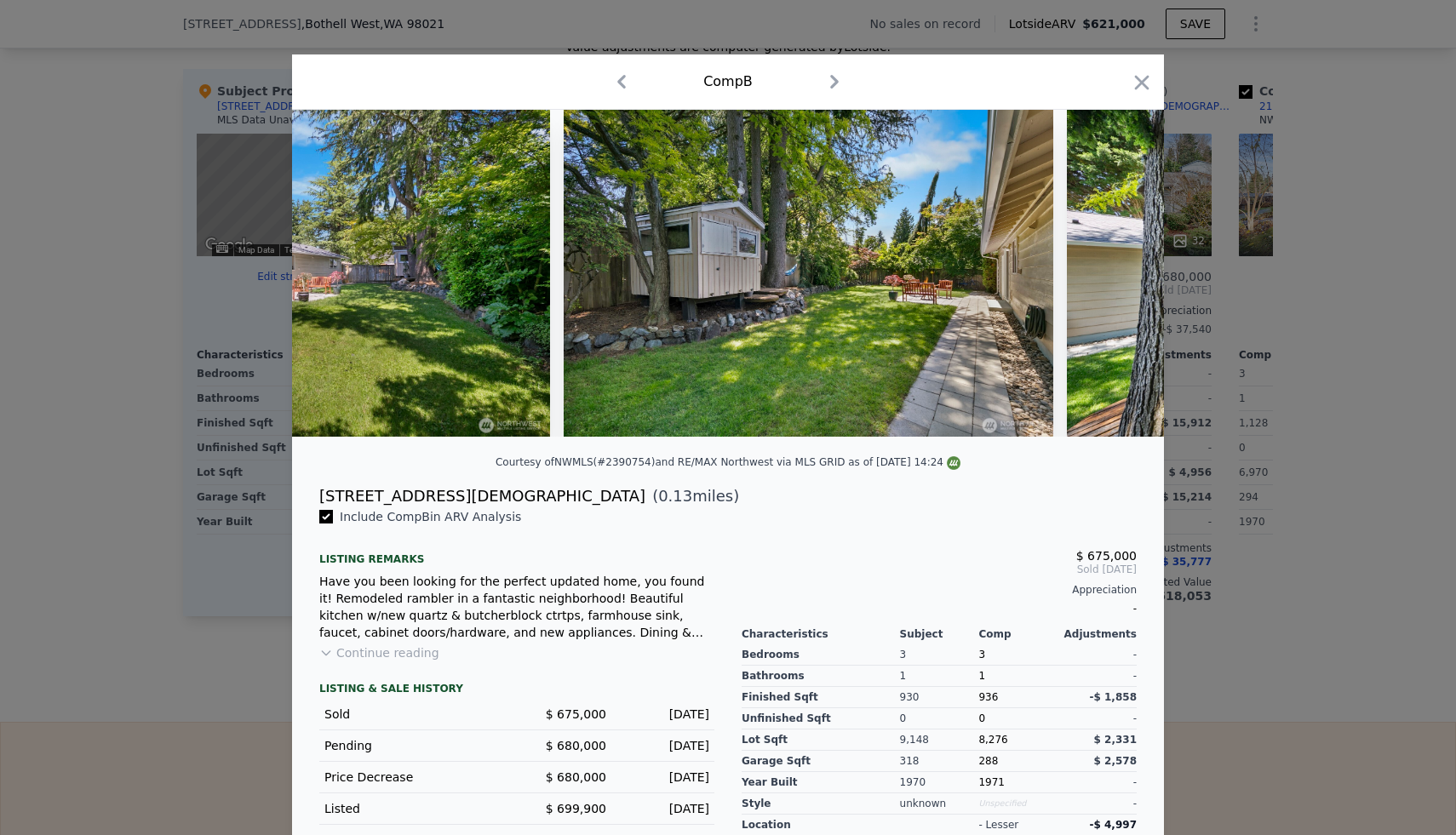
scroll to position [0, 13282]
click at [1147, 78] on icon "button" at bounding box center [1141, 82] width 14 height 14
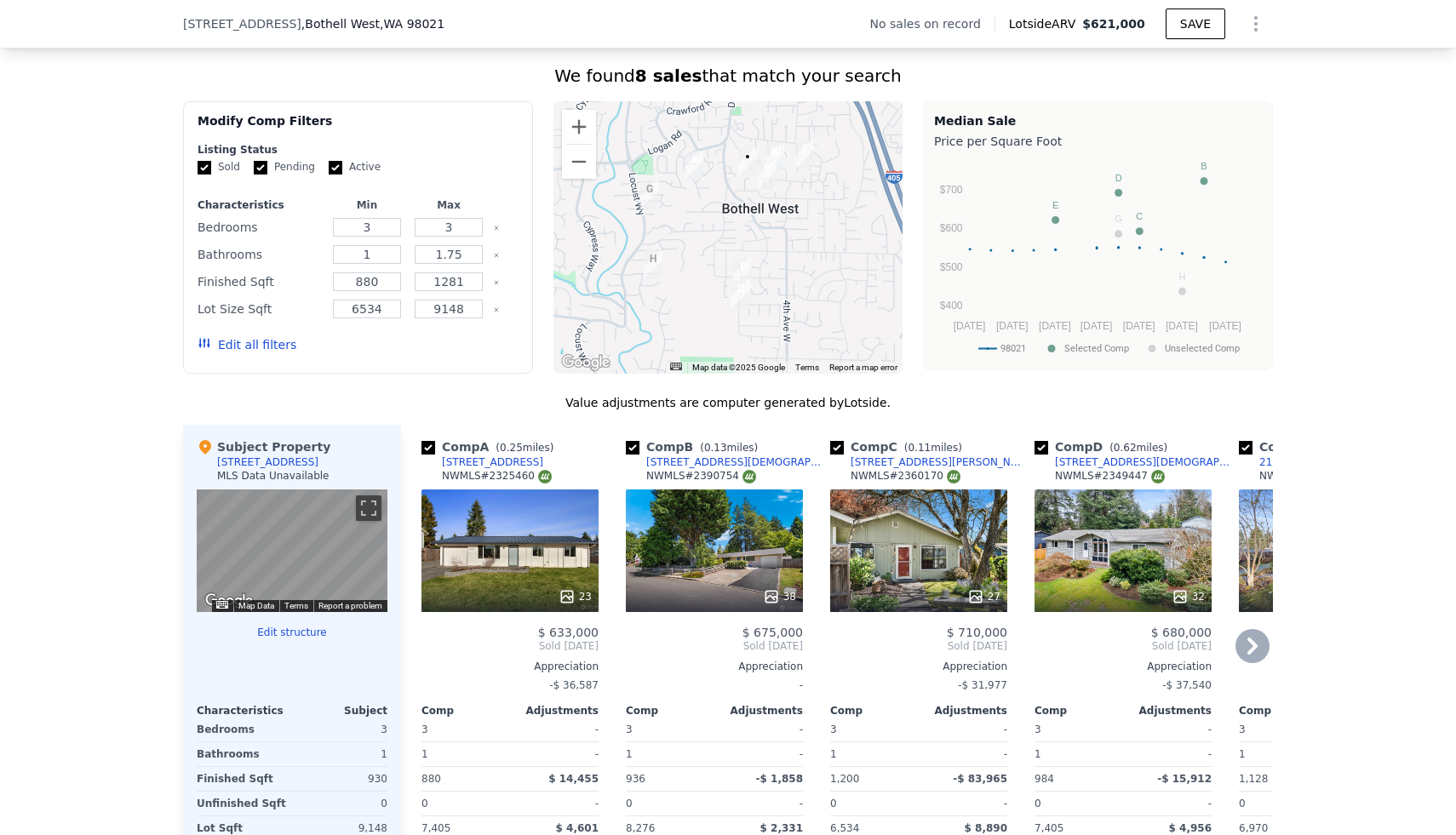
scroll to position [1006, 0]
